Goal: Find specific page/section: Find specific page/section

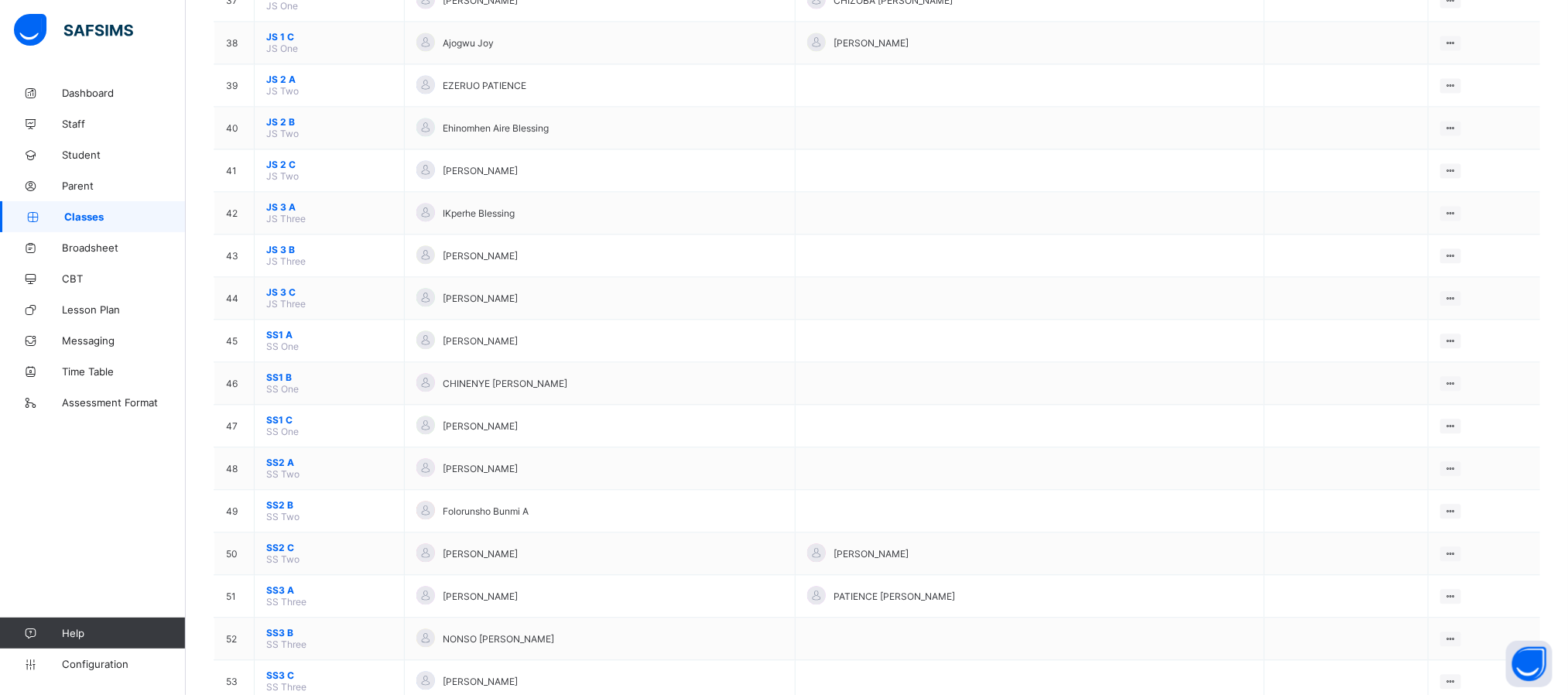
scroll to position [1802, 0]
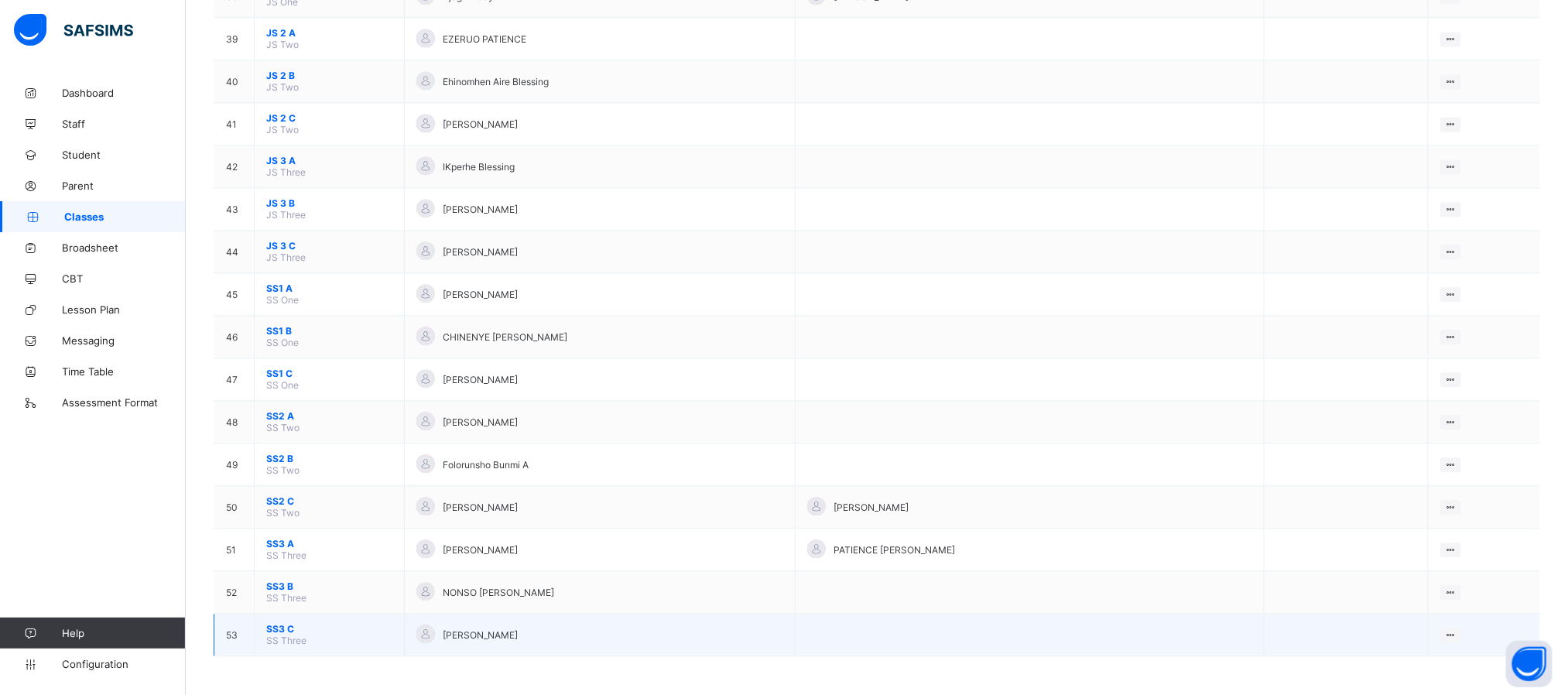
click at [278, 628] on span "SS3 C" at bounding box center [329, 629] width 126 height 12
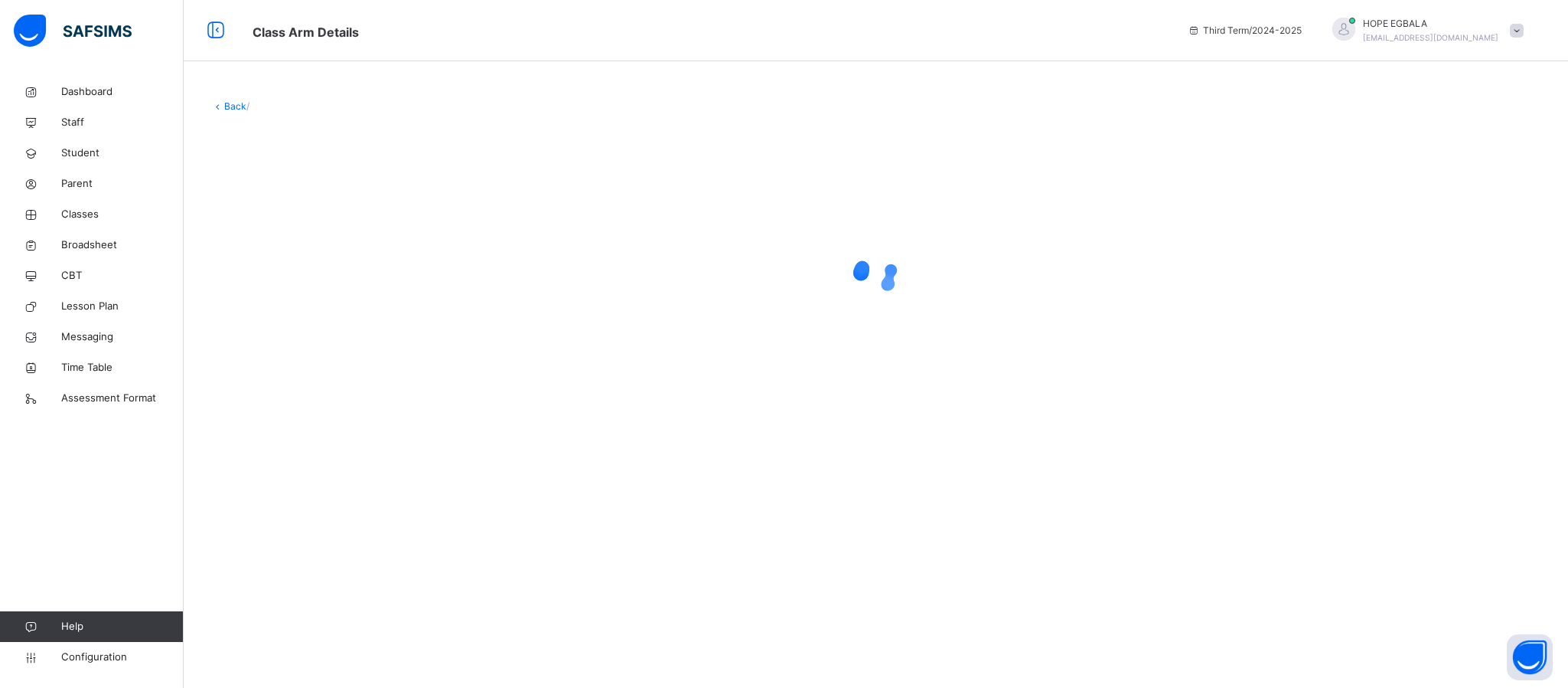
click at [224, 102] on link "Back" at bounding box center [235, 105] width 23 height 12
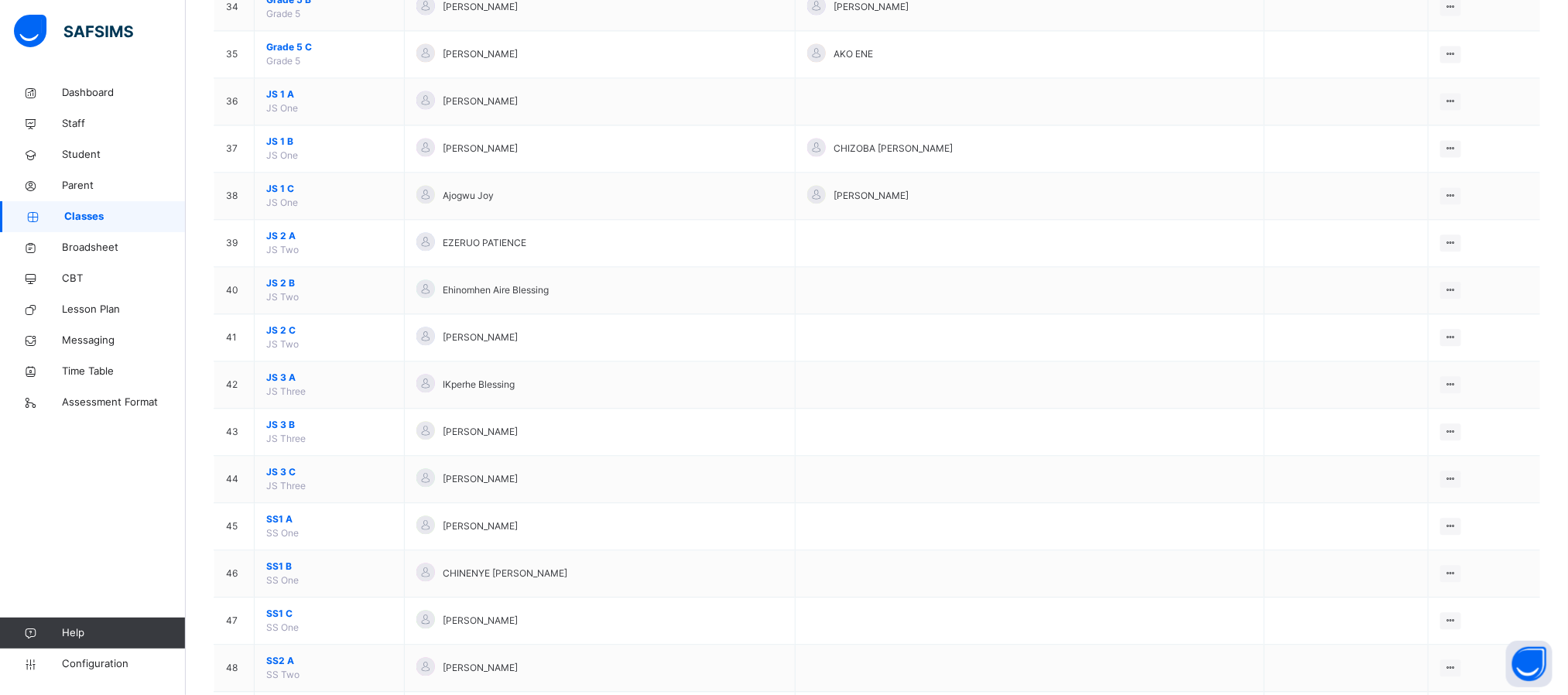
scroll to position [2050, 0]
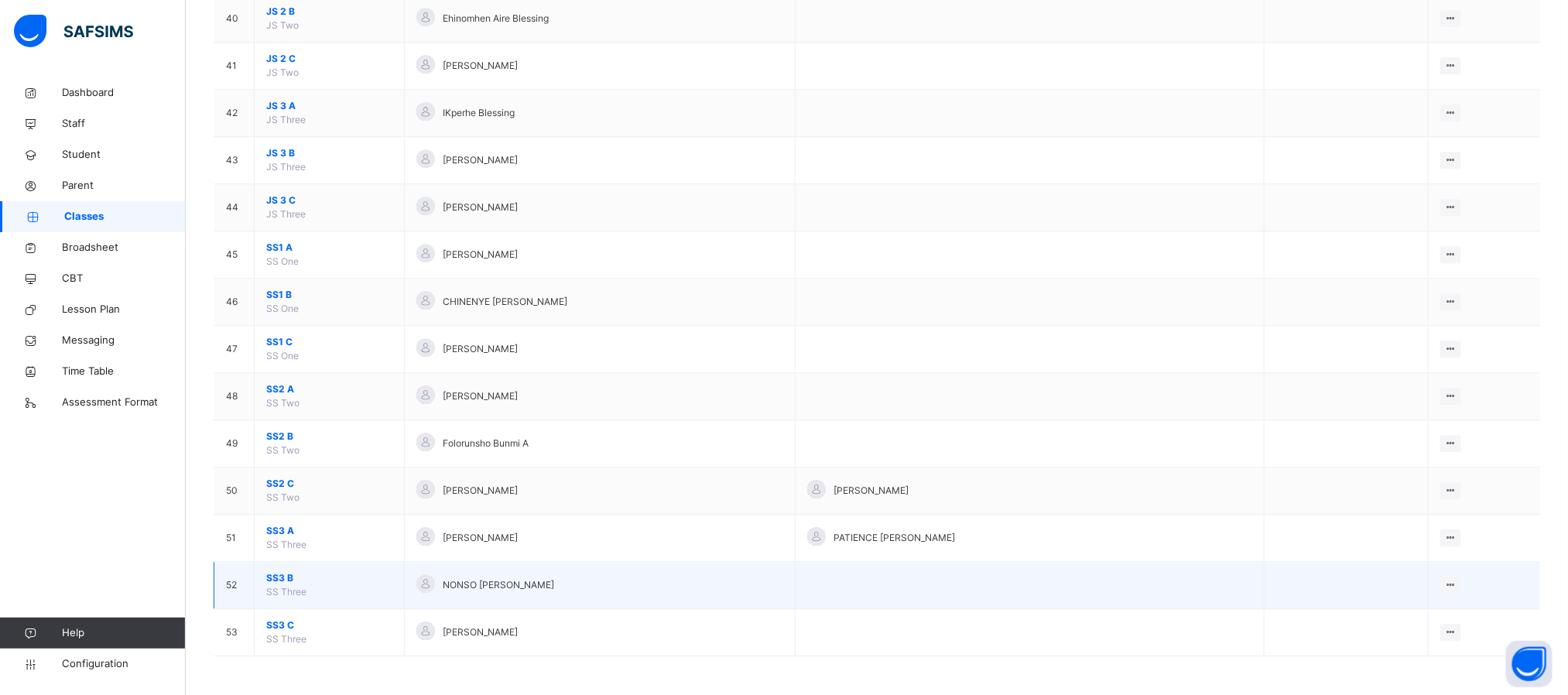
click at [284, 577] on span "SS3 B" at bounding box center [329, 578] width 126 height 14
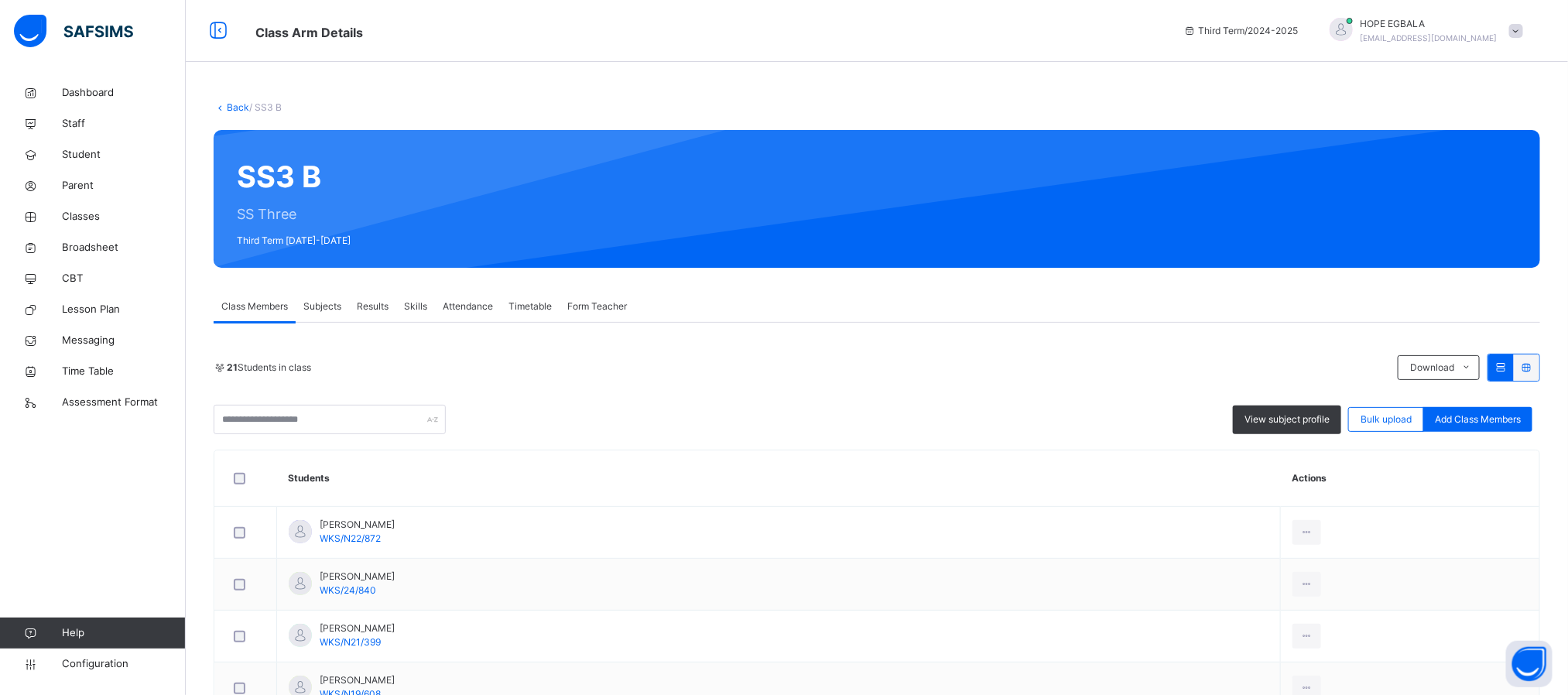
click at [236, 105] on link "Back" at bounding box center [238, 106] width 23 height 12
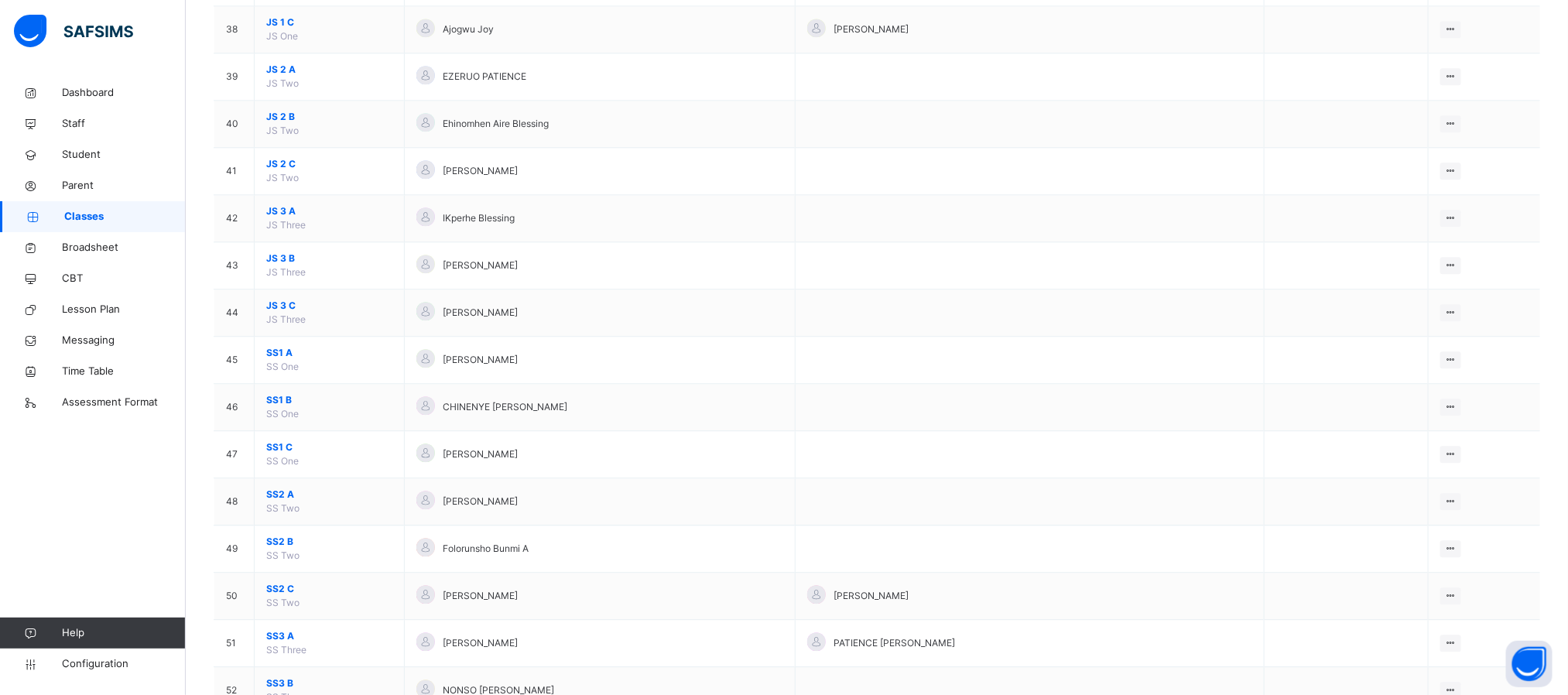
scroll to position [2050, 0]
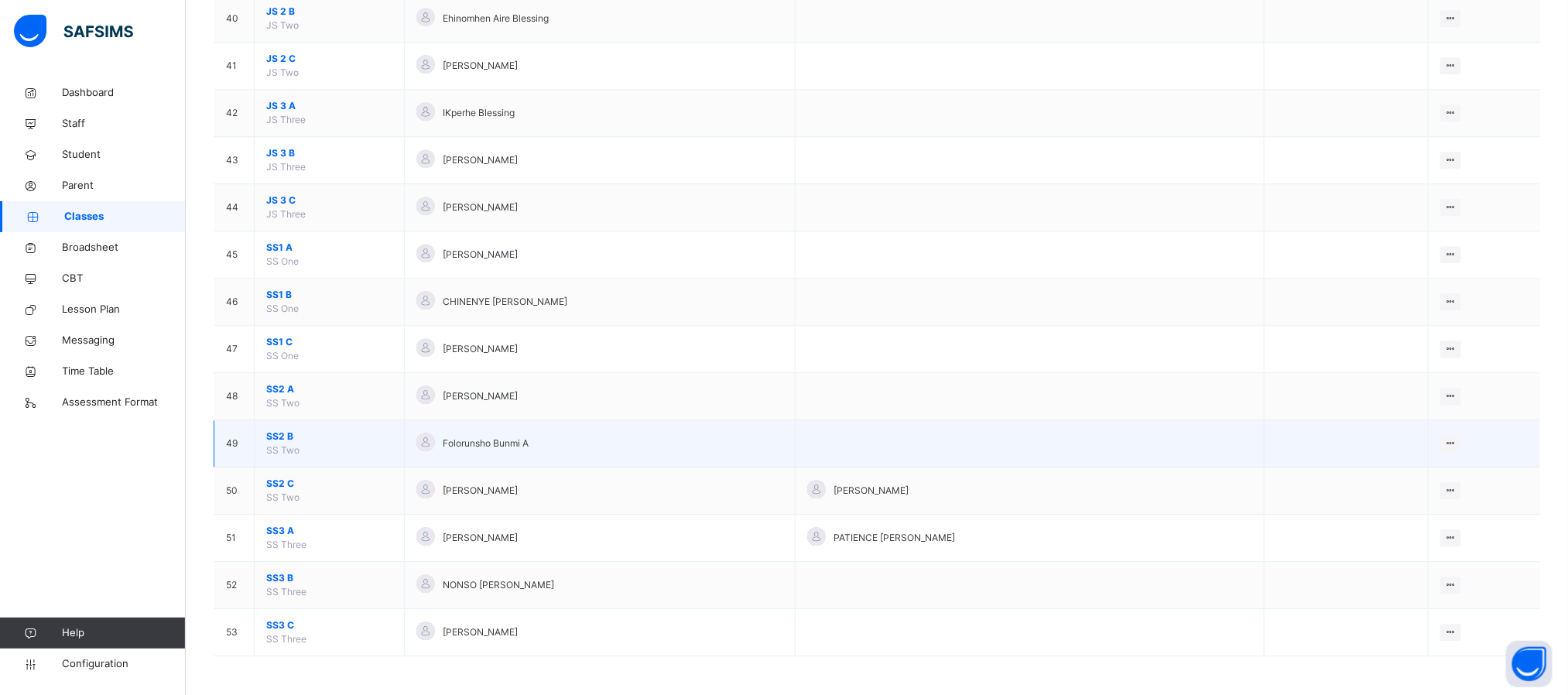
click at [277, 432] on span "SS2 B" at bounding box center [329, 436] width 126 height 14
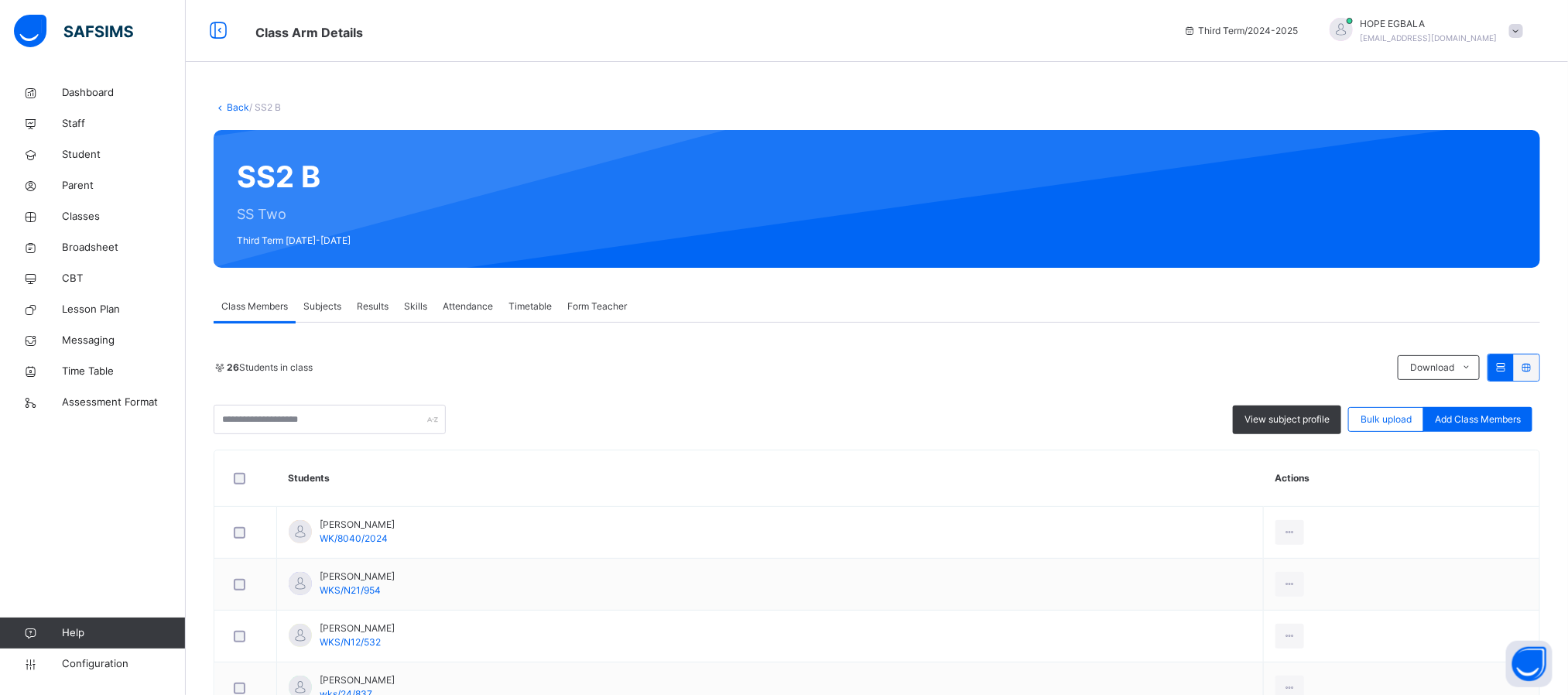
click at [241, 106] on link "Back" at bounding box center [238, 106] width 23 height 12
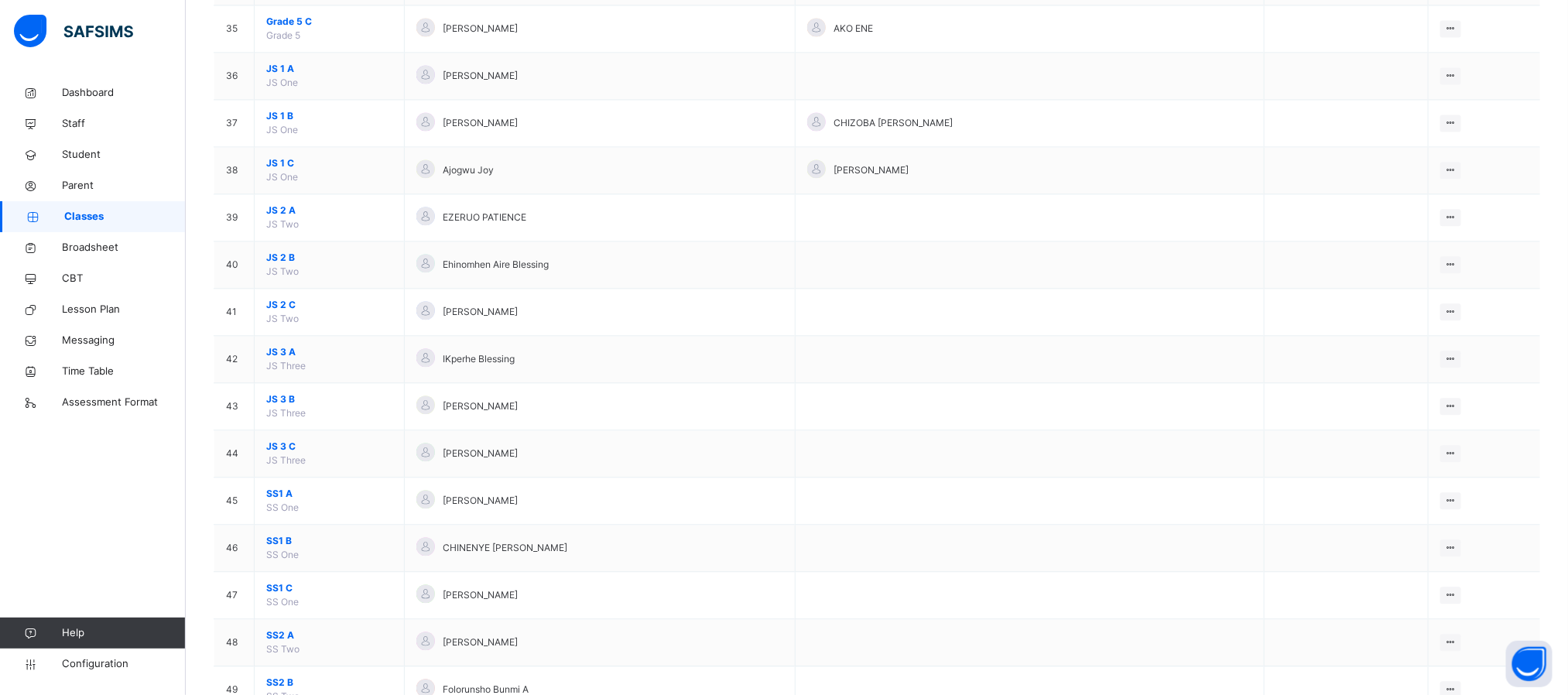
scroll to position [1857, 0]
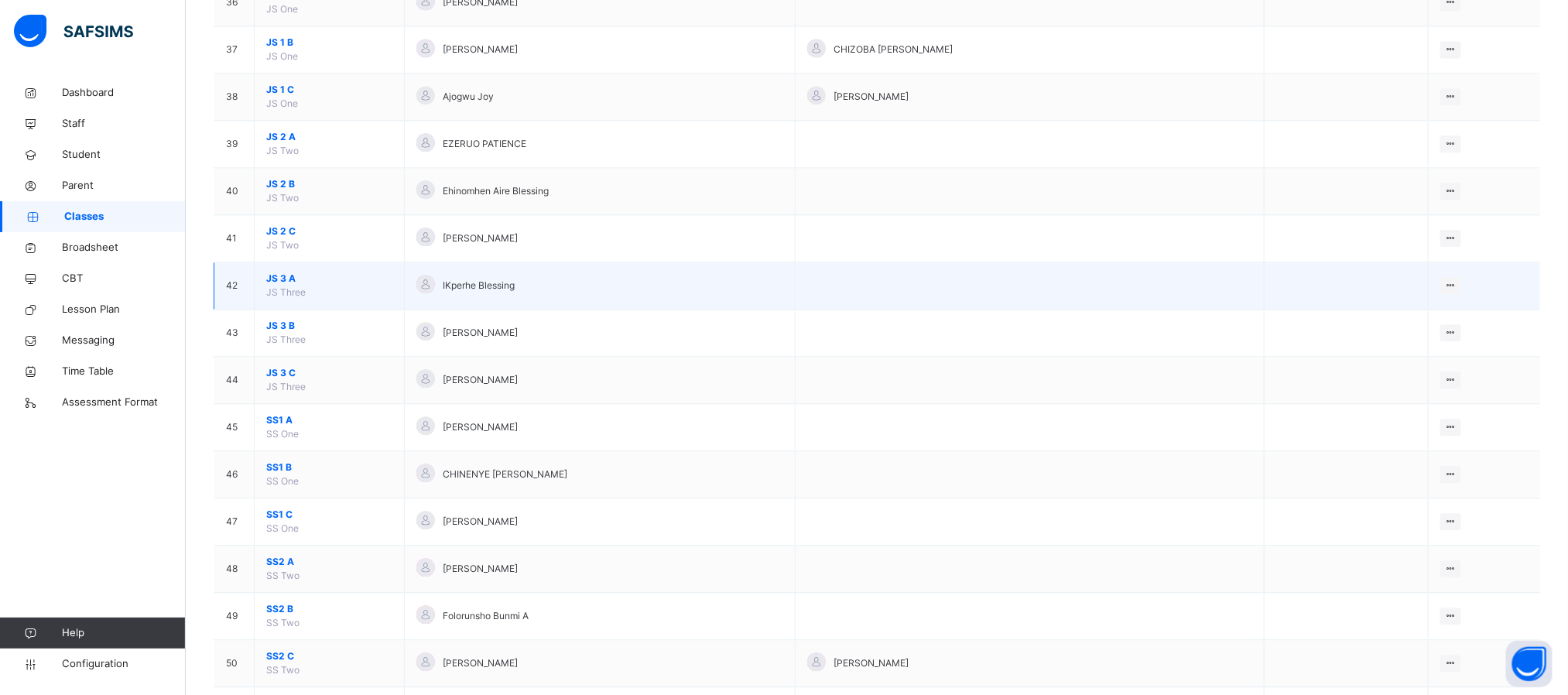
click at [279, 286] on span "JS 3 A" at bounding box center [329, 277] width 126 height 14
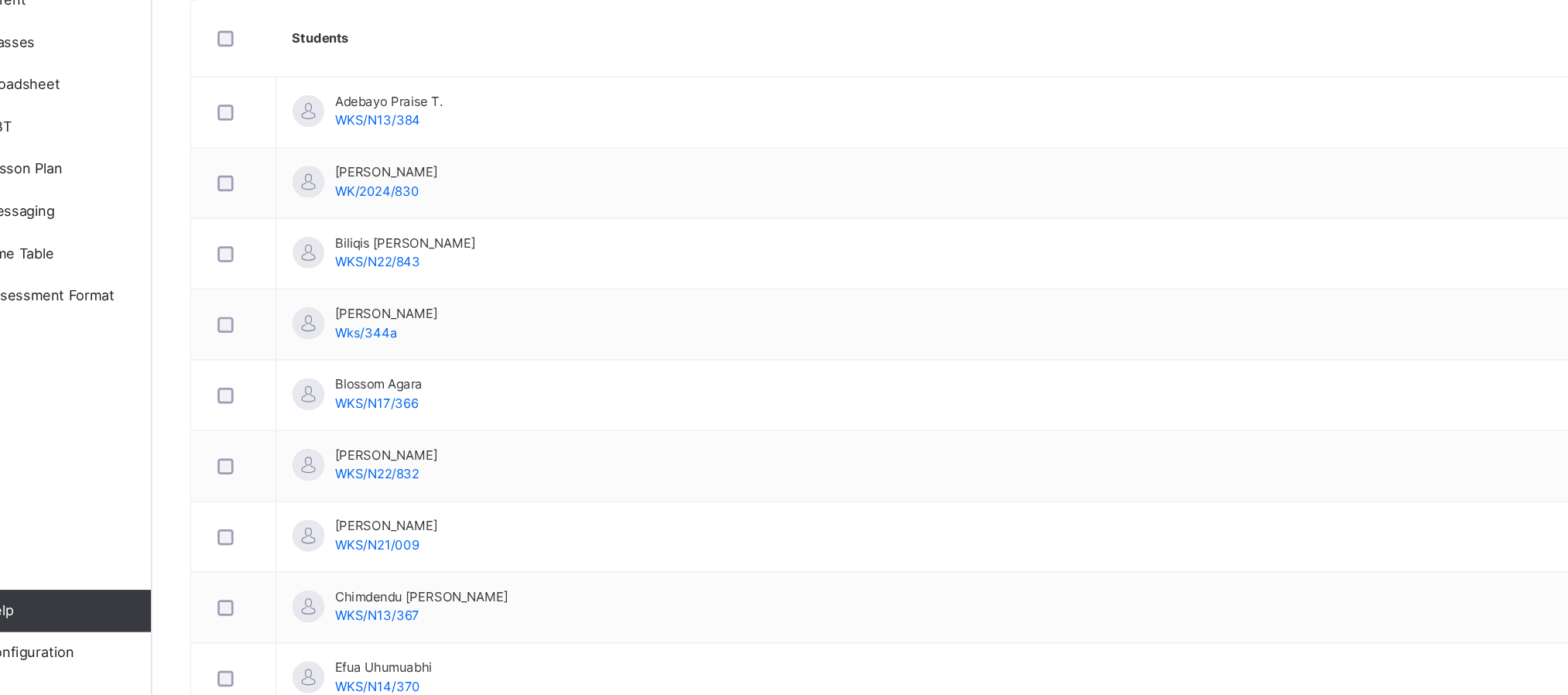
scroll to position [277, 0]
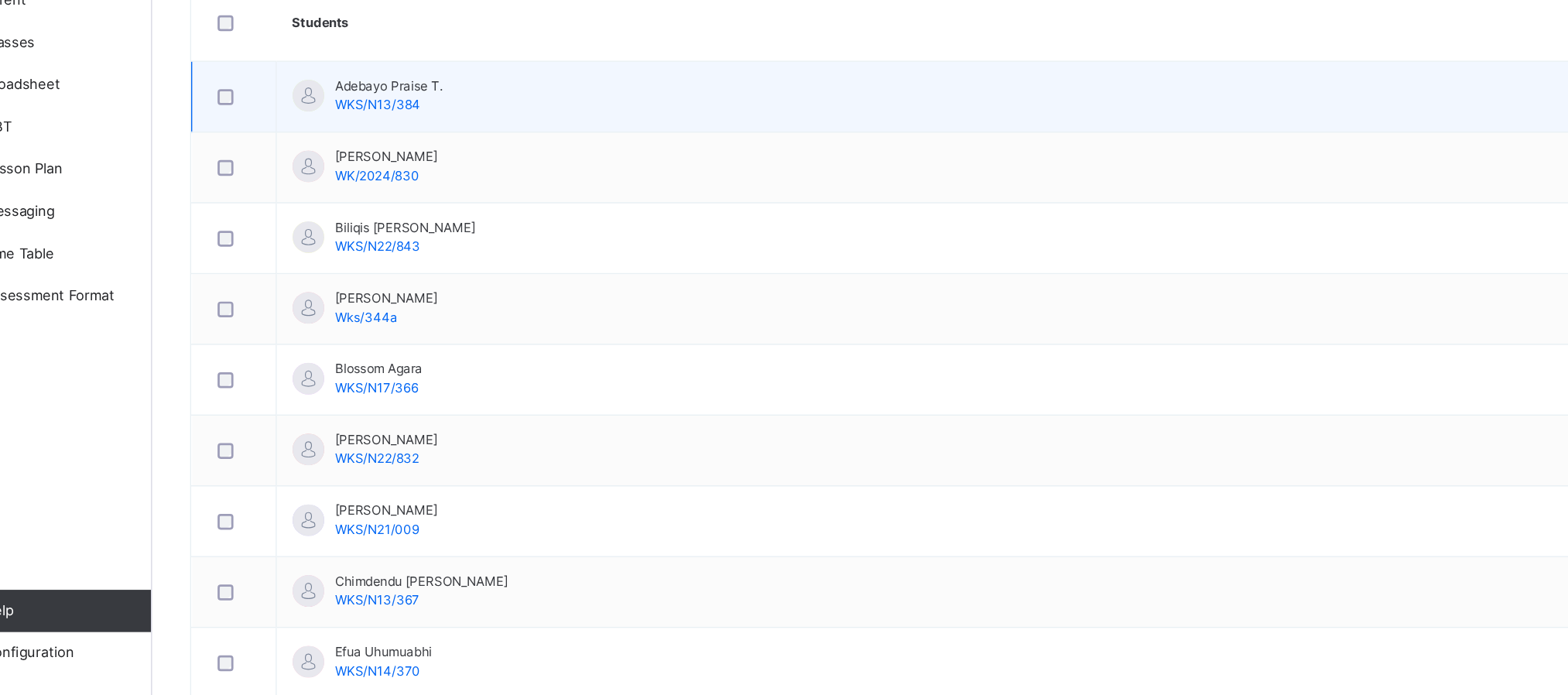
click at [246, 257] on div at bounding box center [245, 257] width 30 height 12
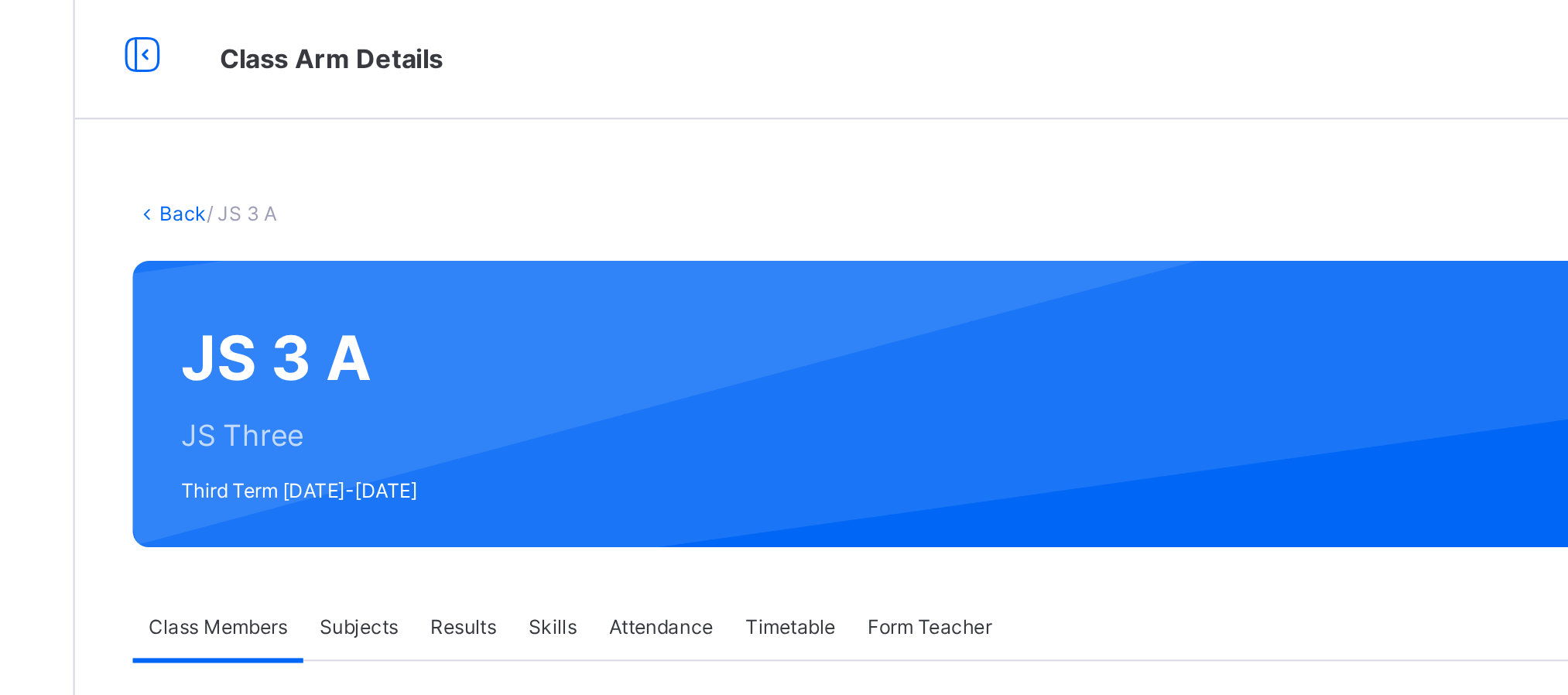
scroll to position [0, 0]
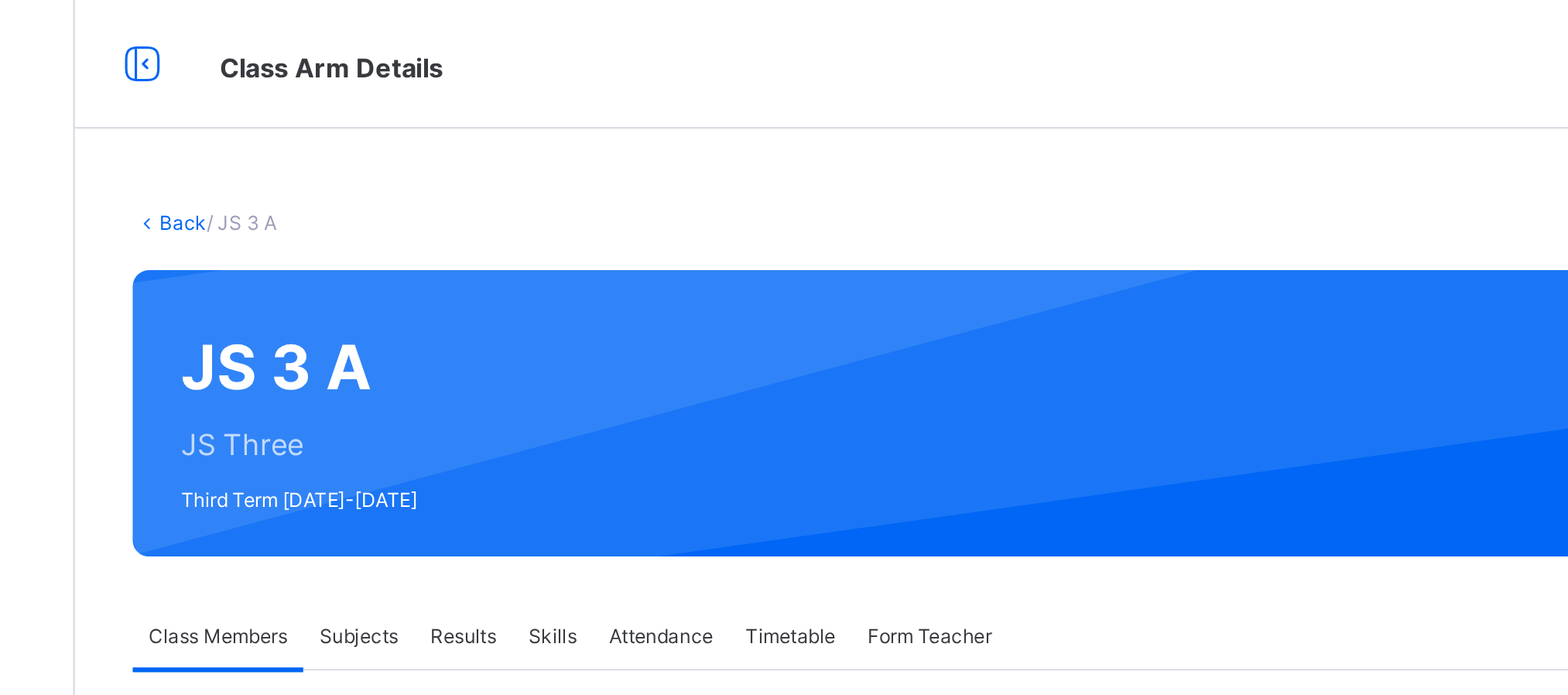
click at [237, 111] on link "Back" at bounding box center [238, 106] width 23 height 12
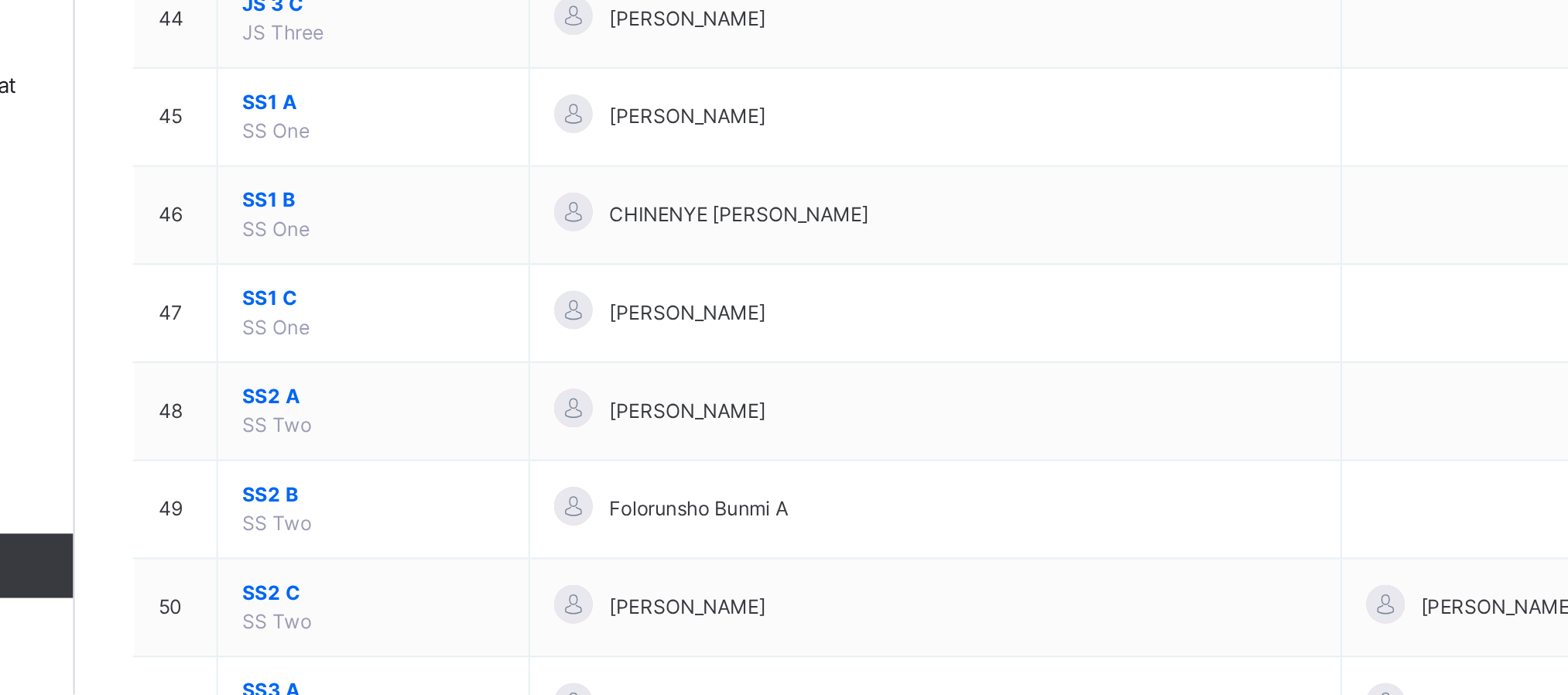
scroll to position [1866, 0]
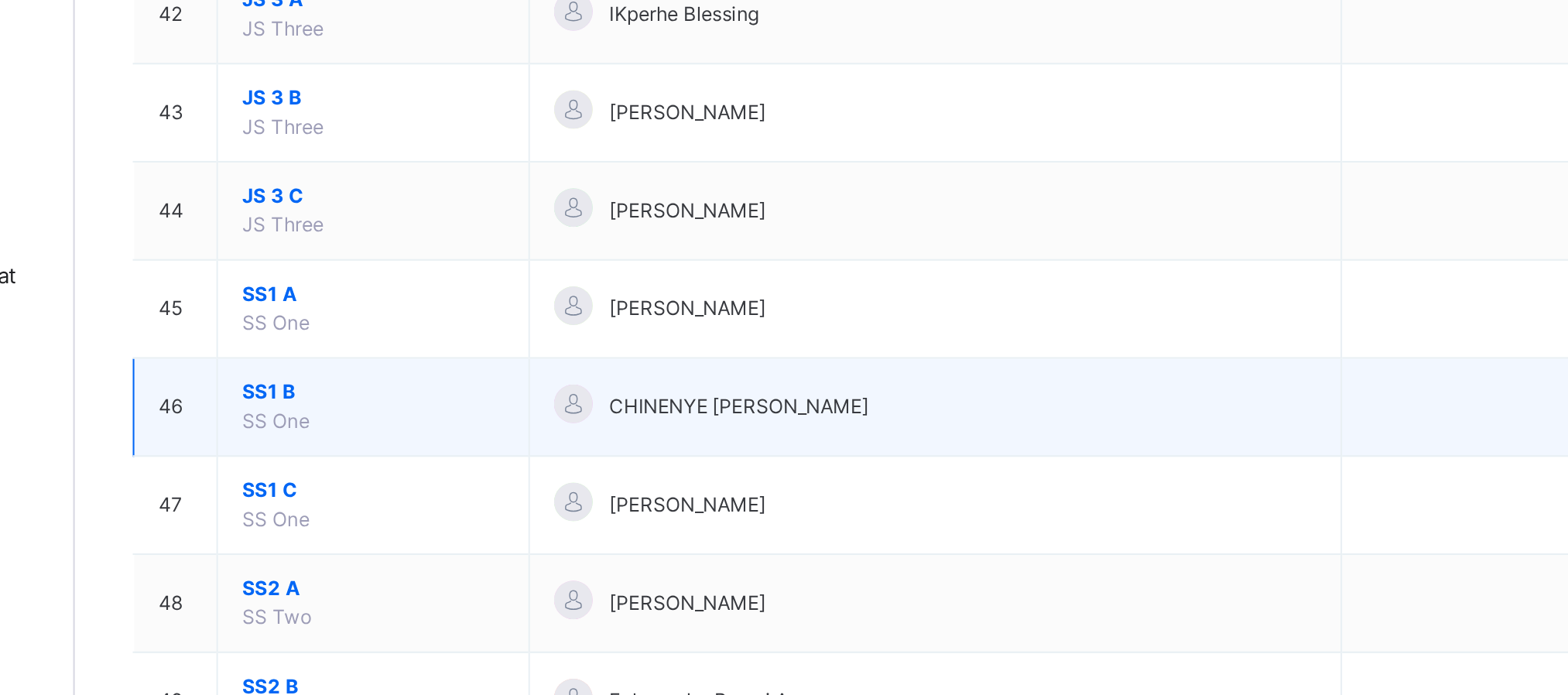
click at [282, 465] on span "SS1 B" at bounding box center [329, 458] width 126 height 14
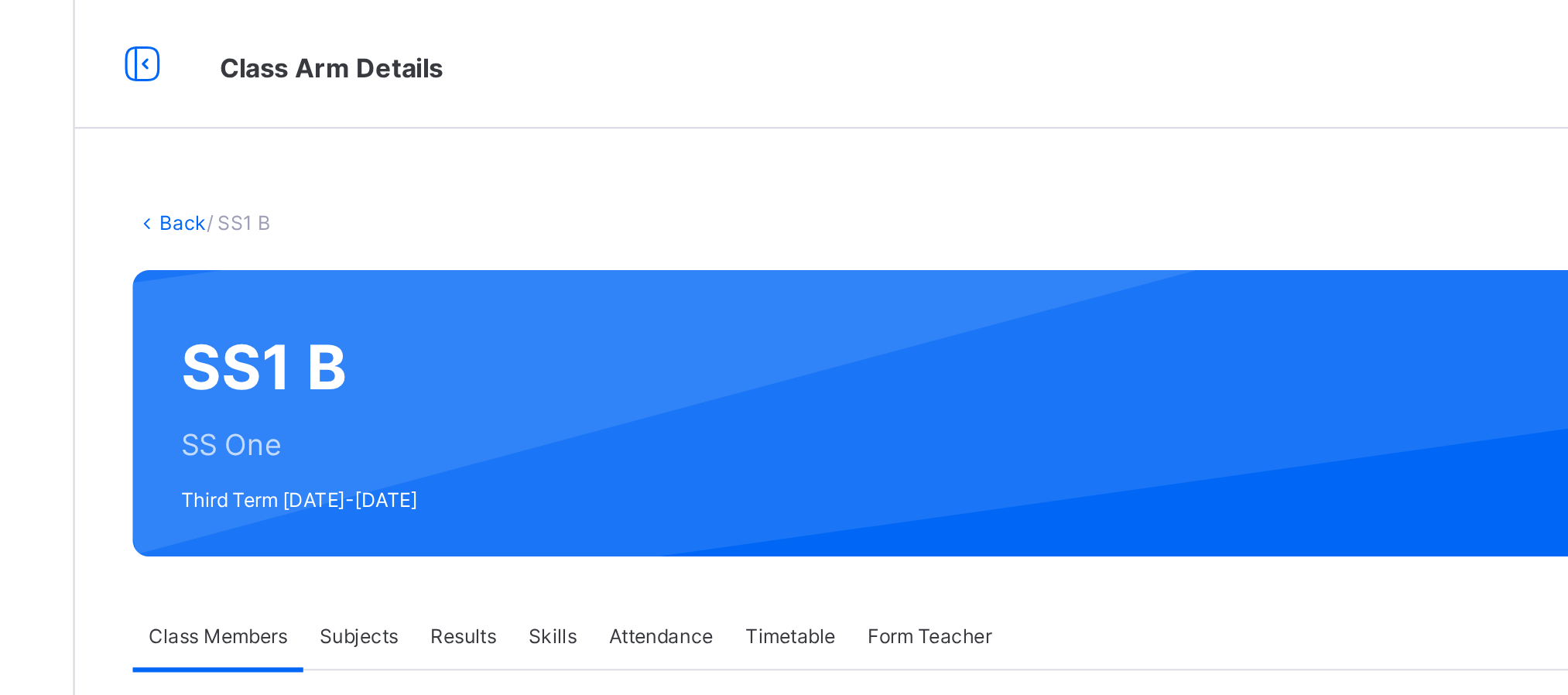
click at [239, 110] on link "Back" at bounding box center [238, 106] width 23 height 12
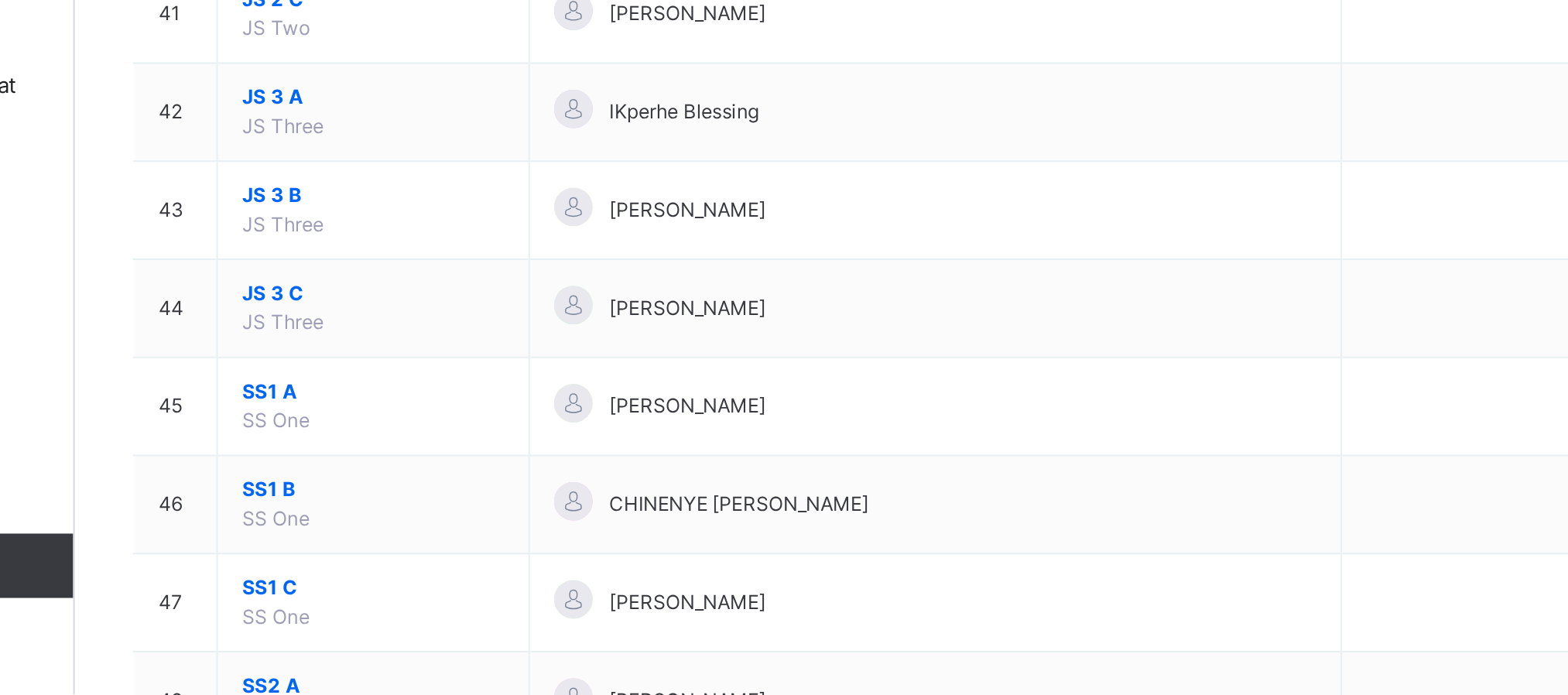
scroll to position [1774, 0]
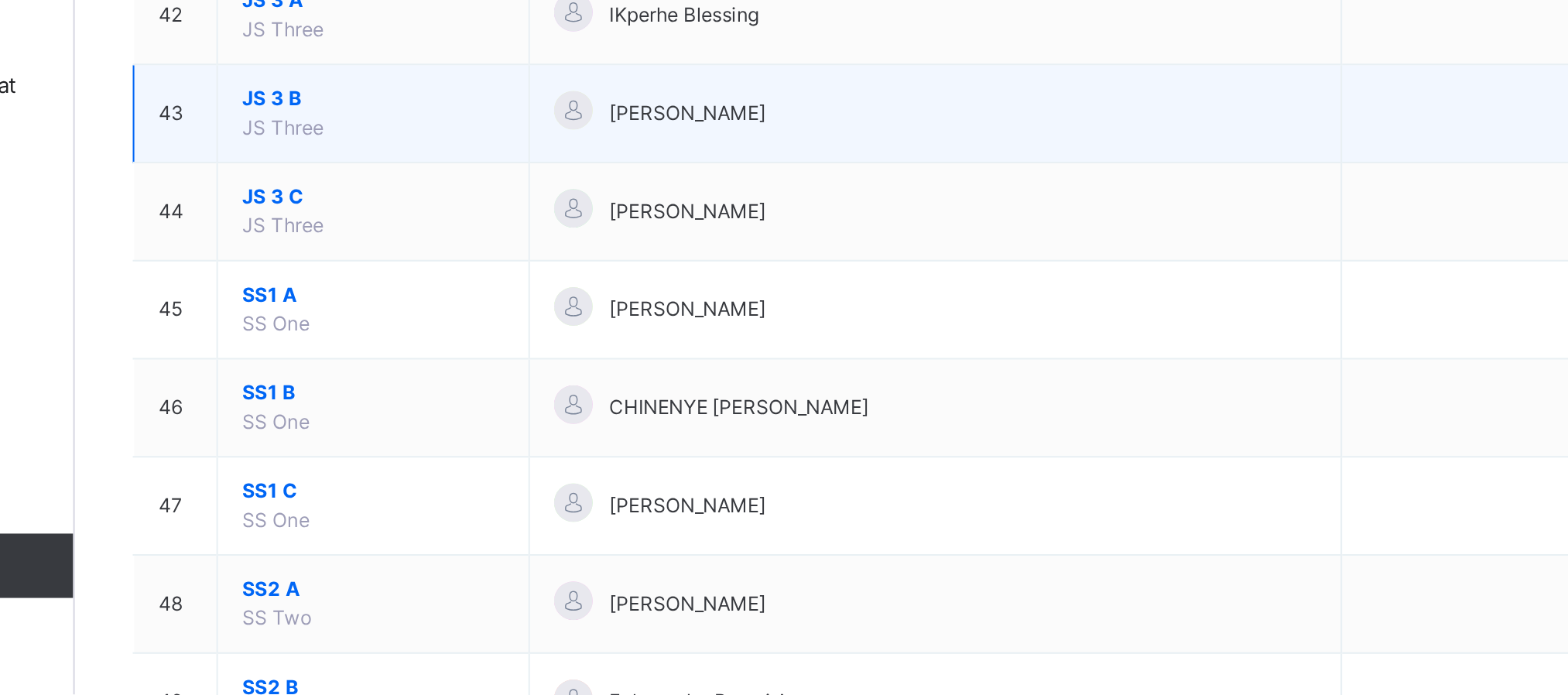
click at [288, 416] on span "JS 3 B" at bounding box center [329, 408] width 126 height 14
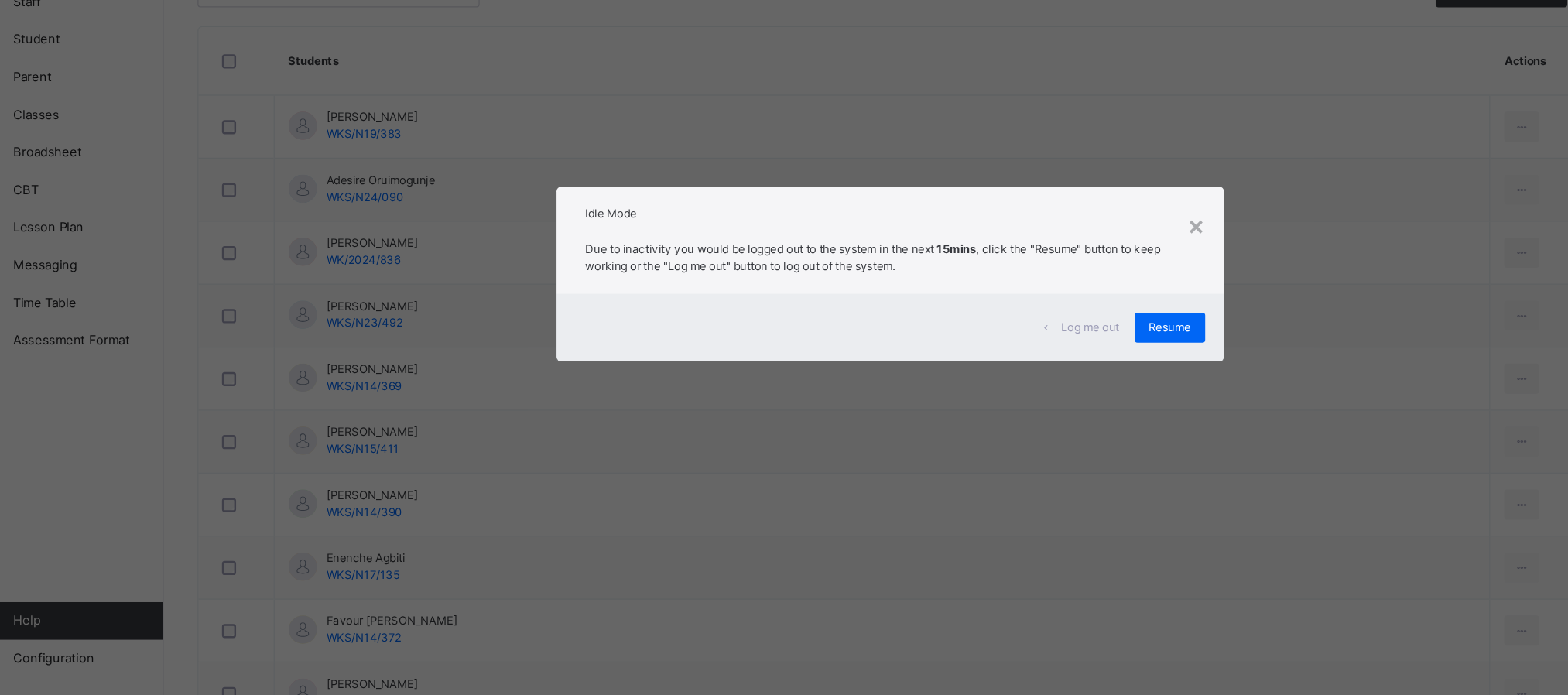
scroll to position [304, 0]
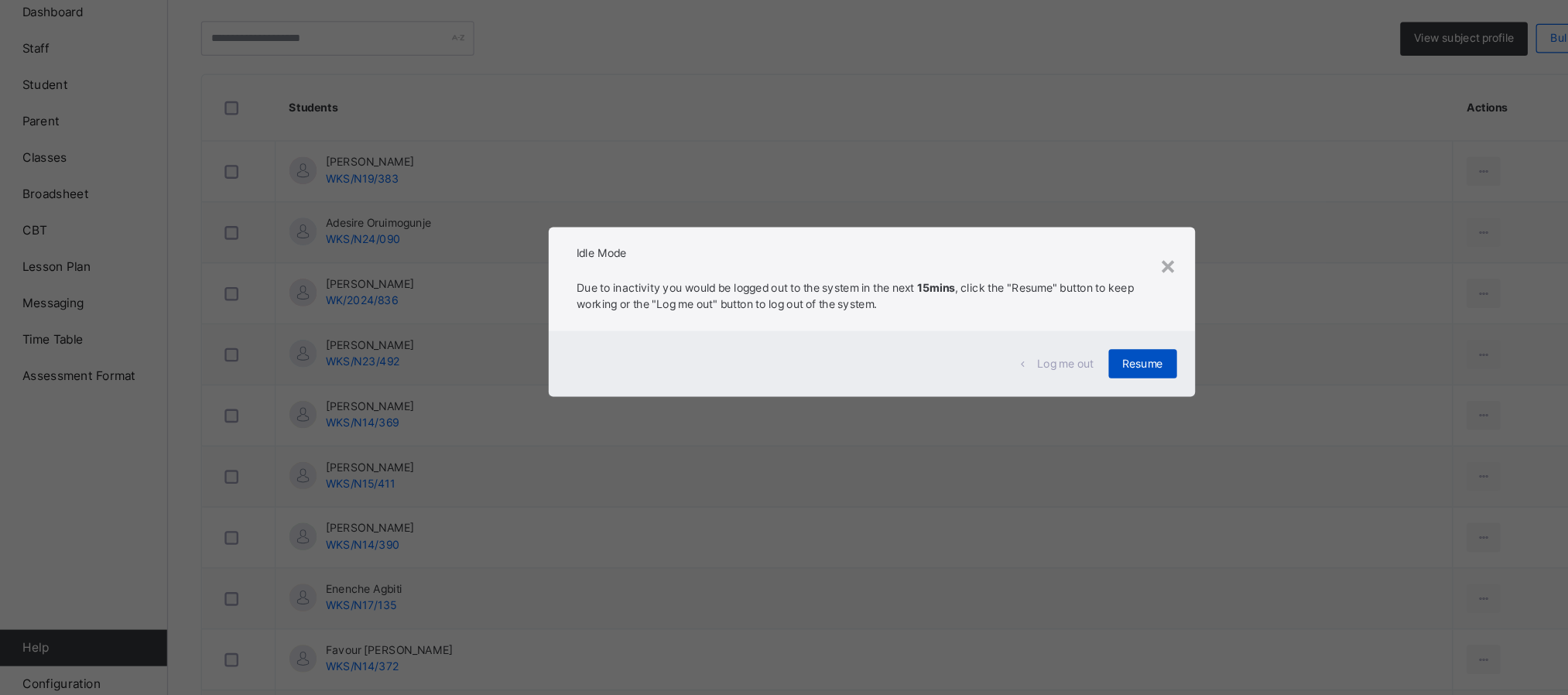
click at [998, 380] on div "Resume" at bounding box center [1015, 391] width 58 height 25
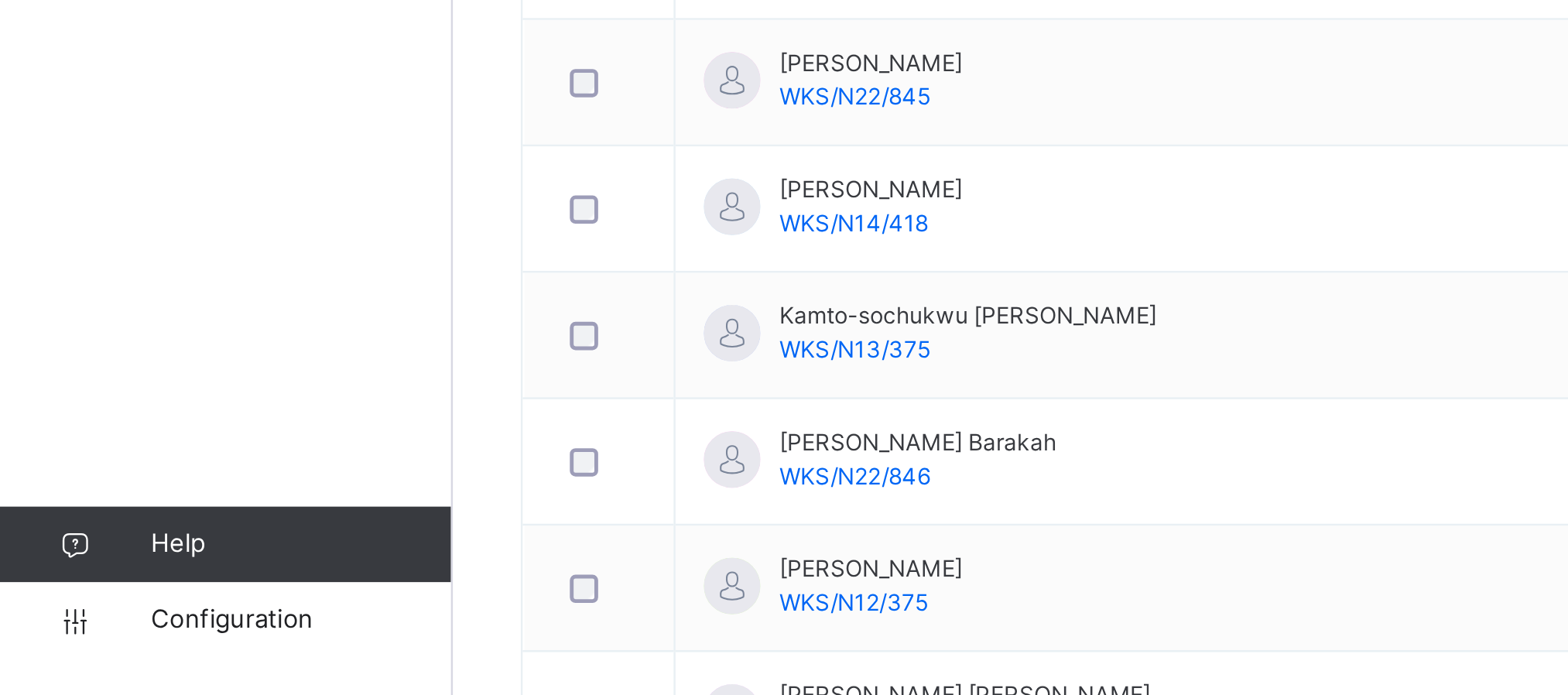
scroll to position [661, 0]
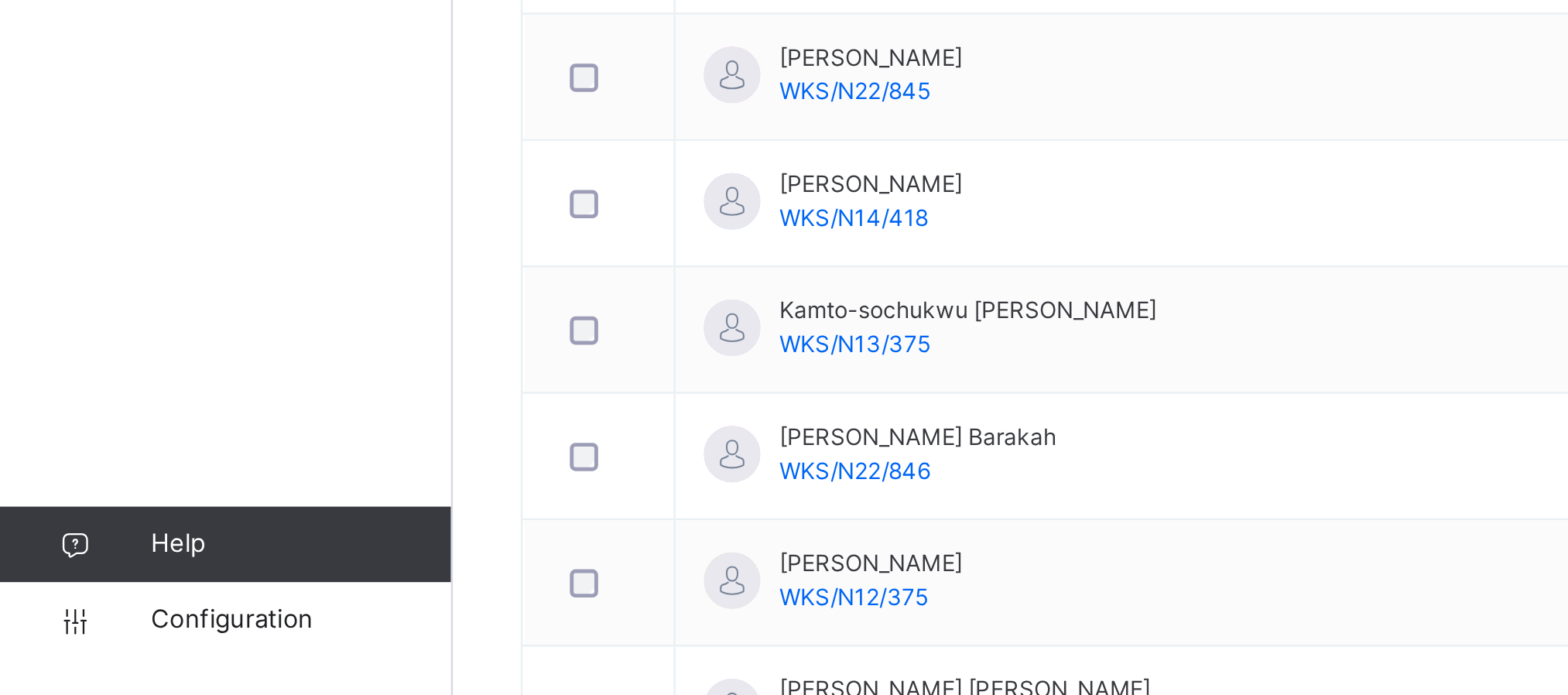
click at [124, 502] on div "Dashboard Staff Student Parent Classes Broadsheet CBT Lesson Plan Messaging Tim…" at bounding box center [93, 378] width 186 height 633
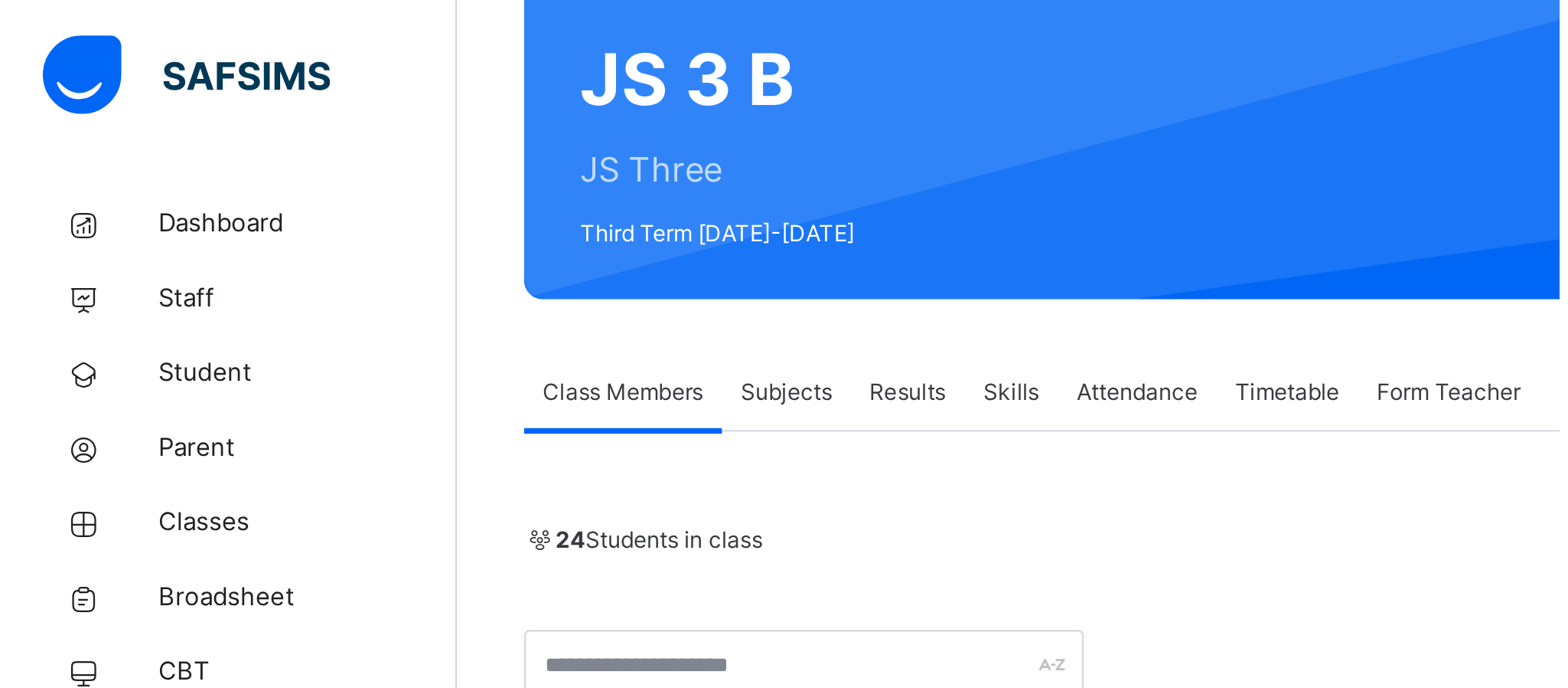
scroll to position [0, 0]
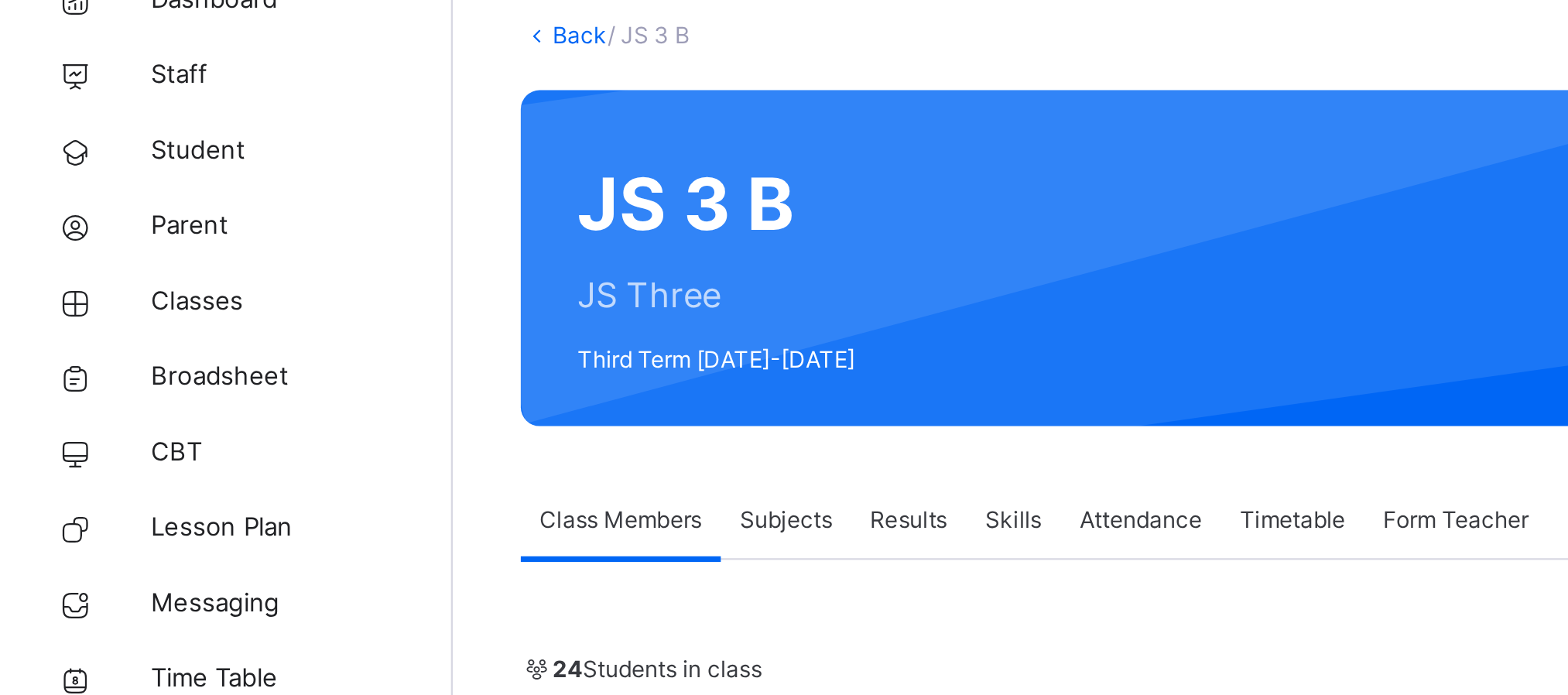
click at [238, 111] on link "Back" at bounding box center [238, 106] width 23 height 12
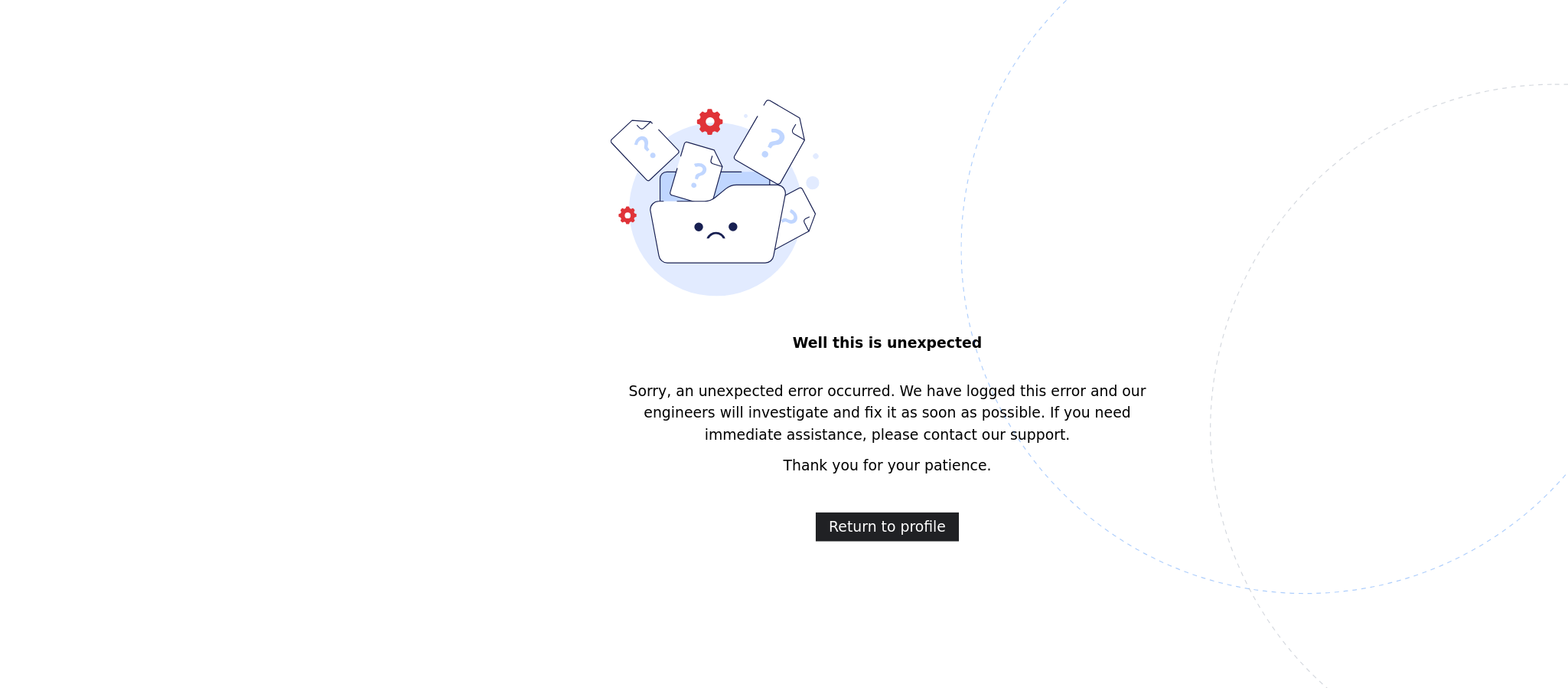
click at [818, 539] on span "Return to profile" at bounding box center [784, 539] width 100 height 18
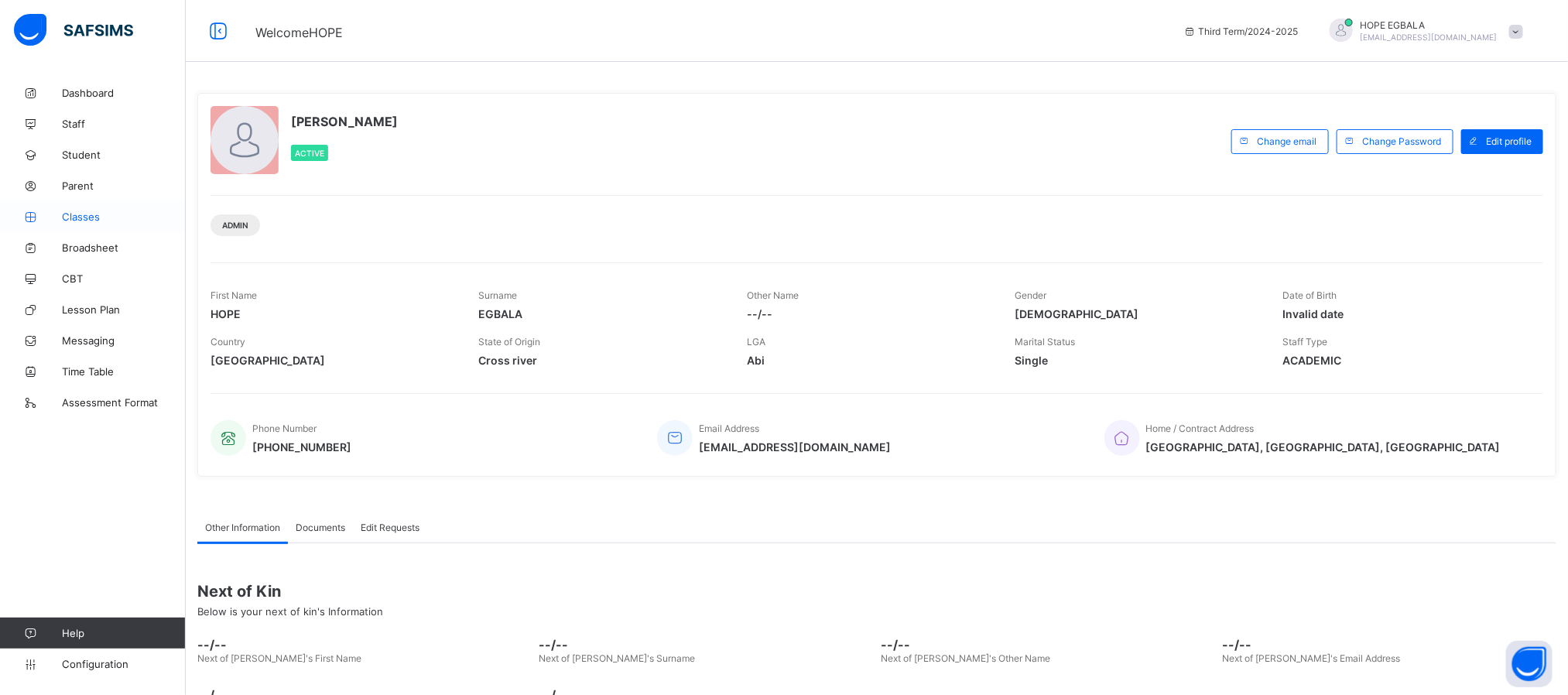
click at [59, 205] on link "Classes" at bounding box center [93, 217] width 186 height 31
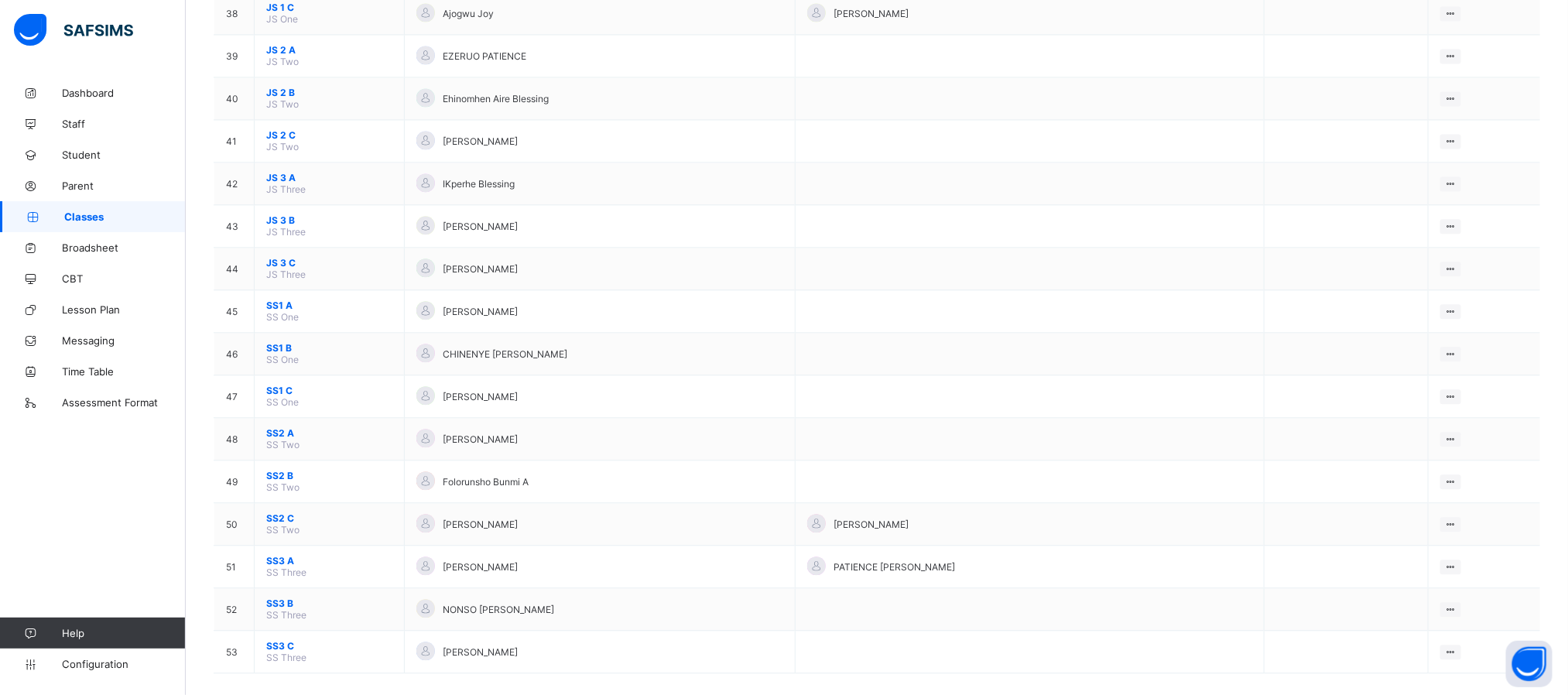
scroll to position [1802, 0]
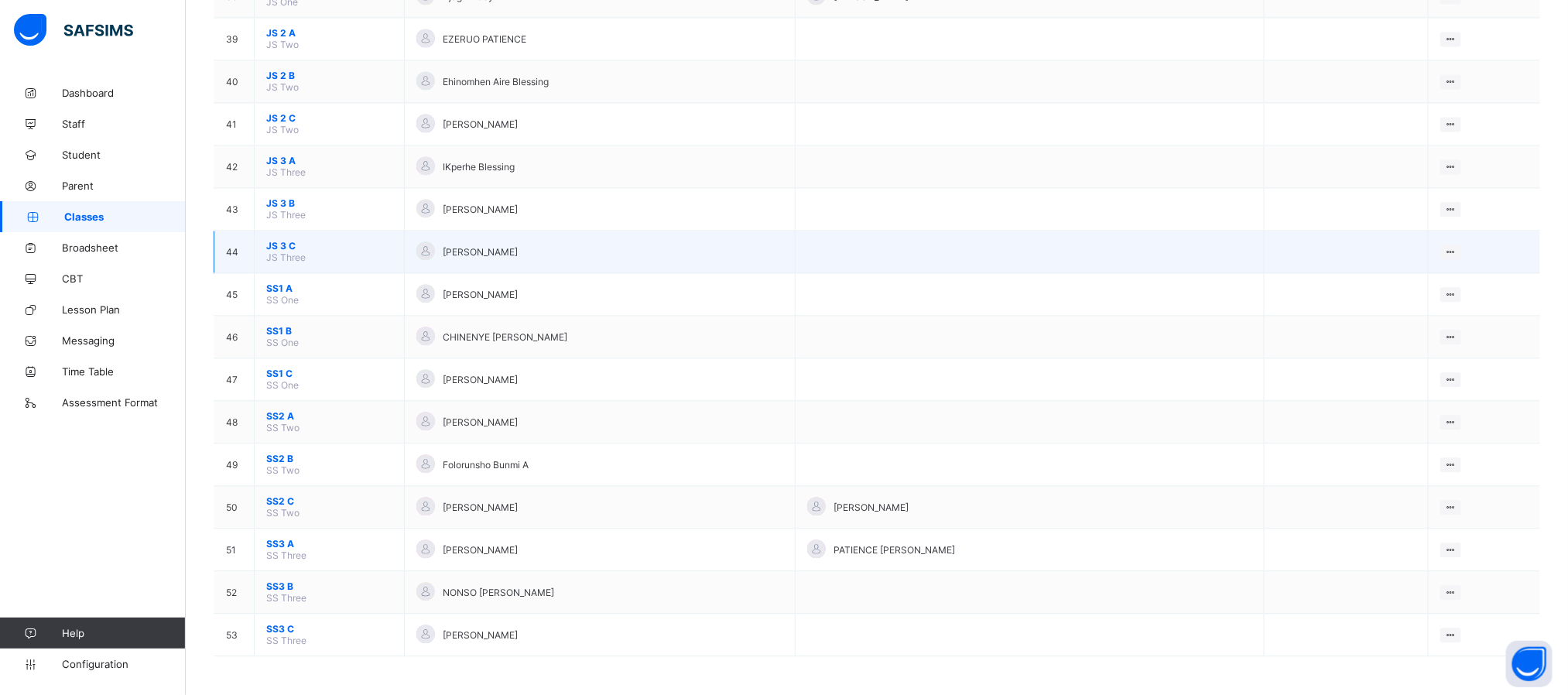
click at [272, 241] on span "JS 3 C" at bounding box center [329, 246] width 126 height 12
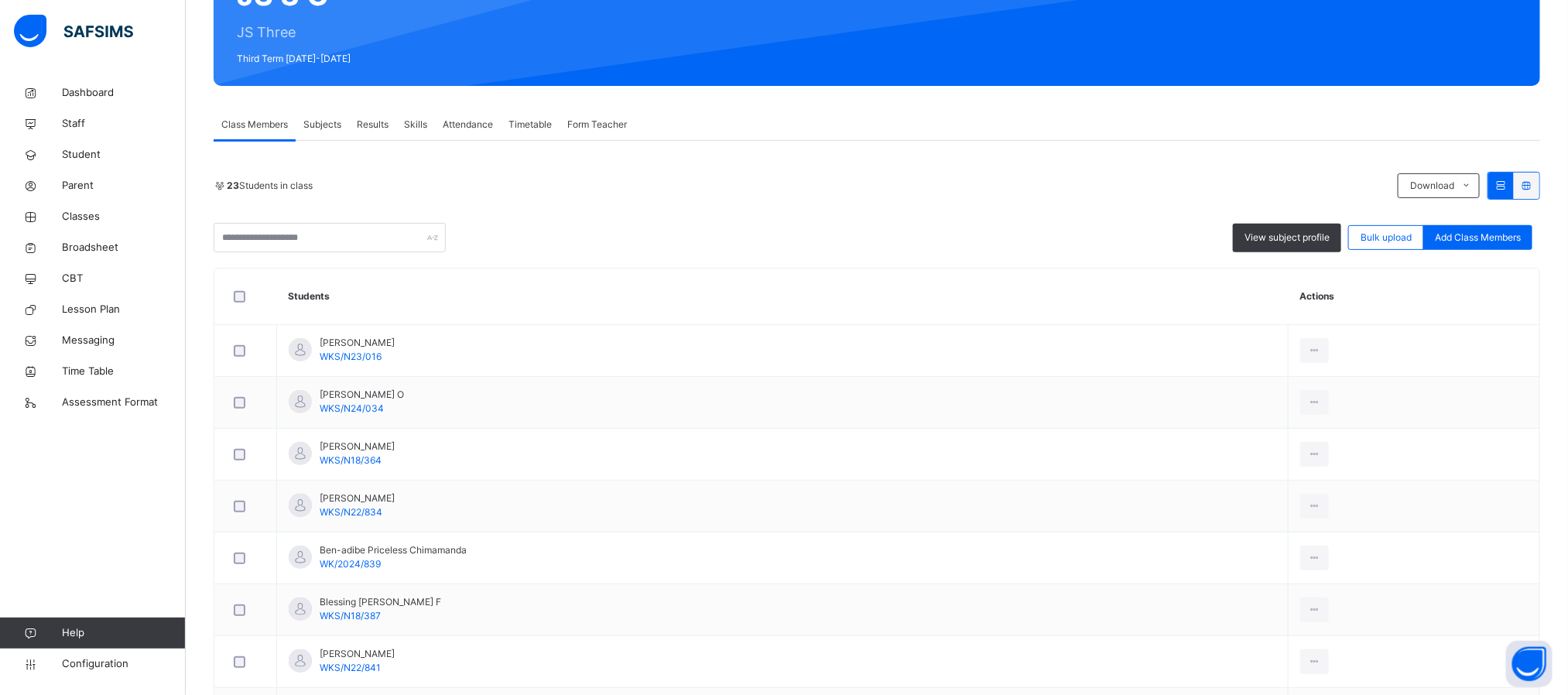
scroll to position [186, 0]
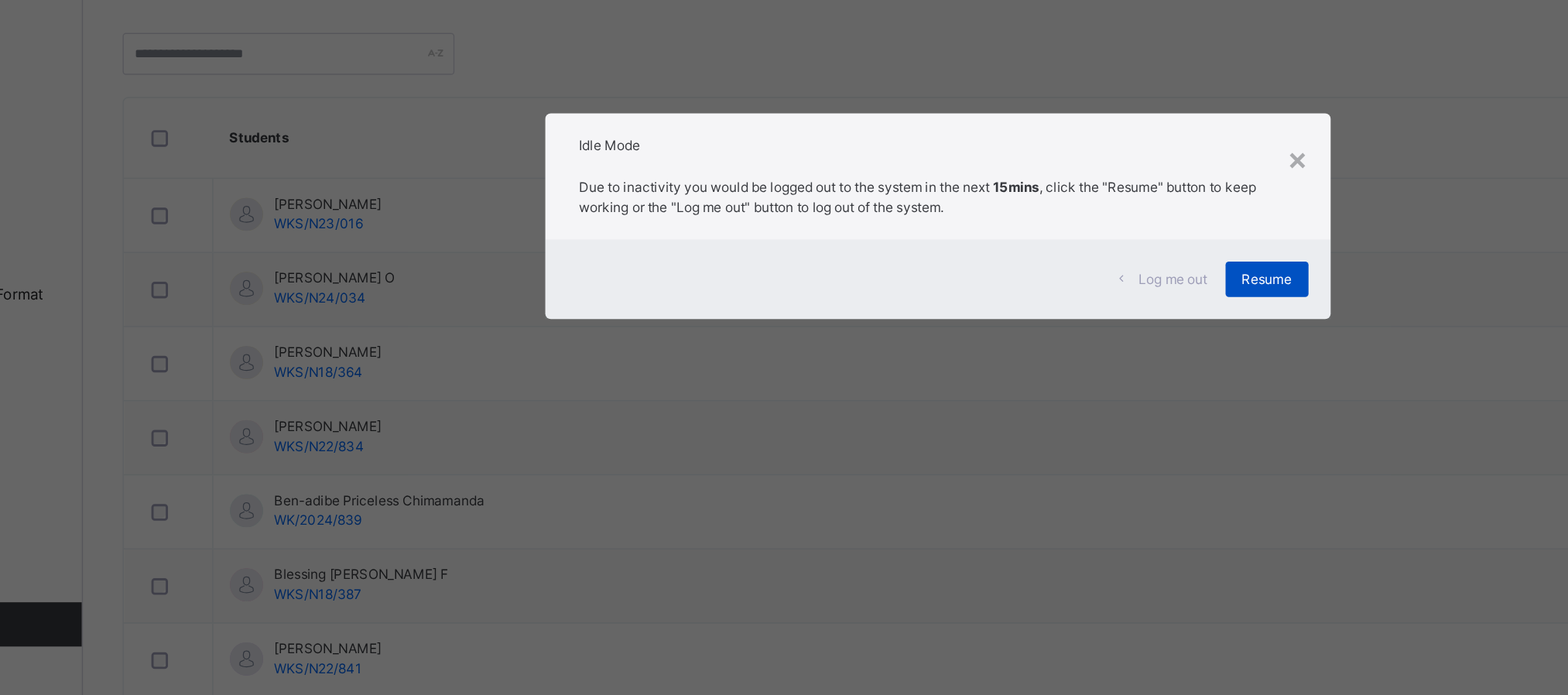
click at [1036, 390] on div "Resume" at bounding box center [1015, 391] width 58 height 25
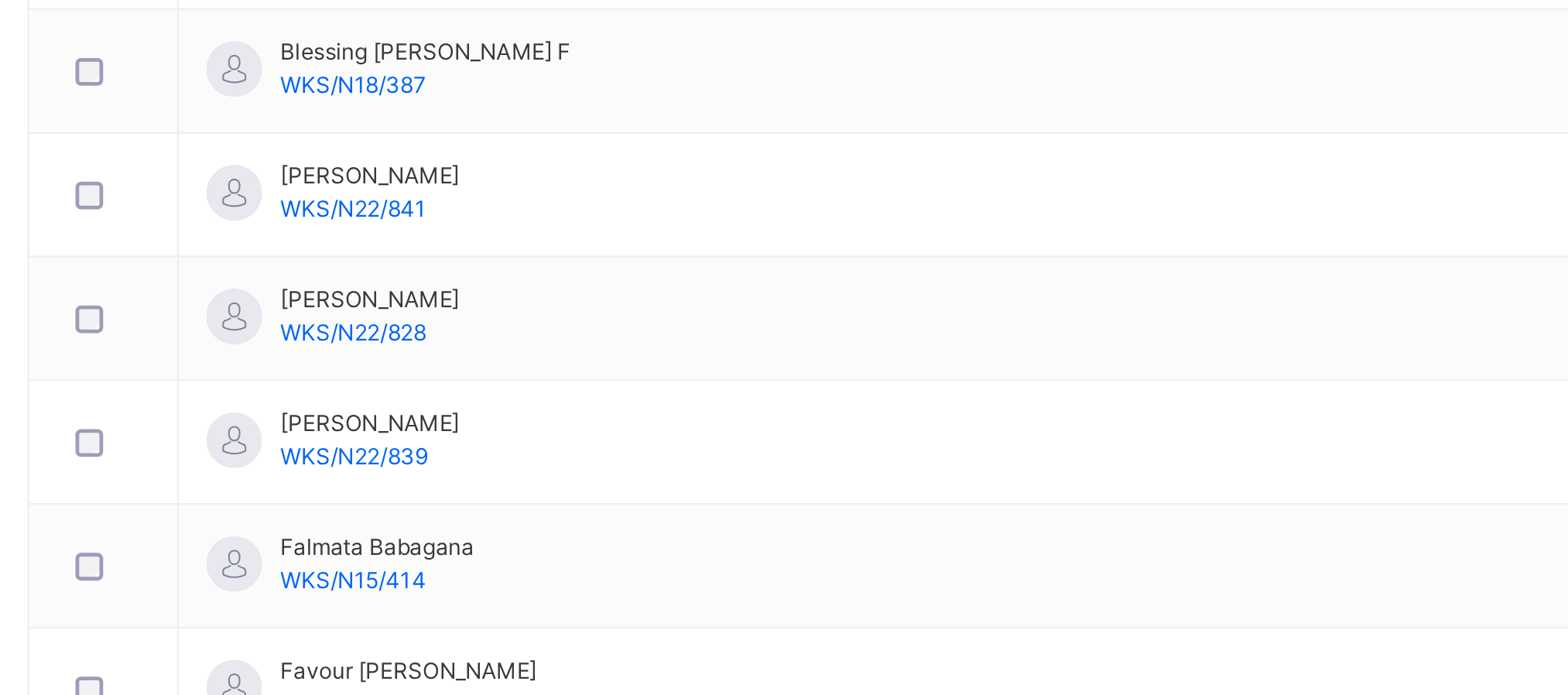
scroll to position [383, 0]
